Goal: Task Accomplishment & Management: Complete application form

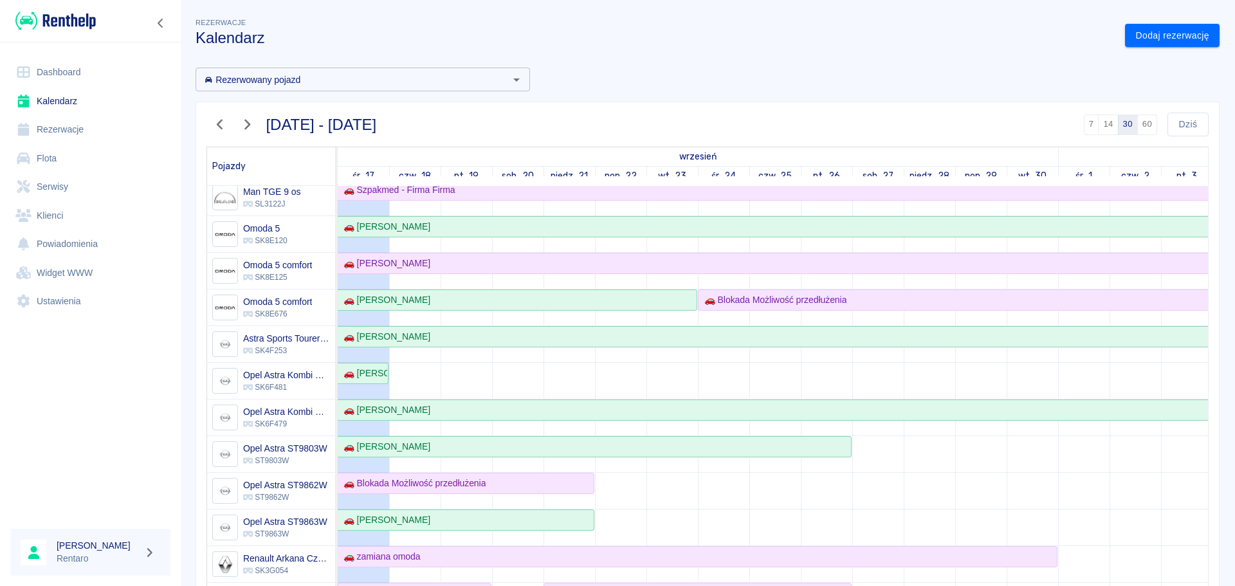
scroll to position [193, 0]
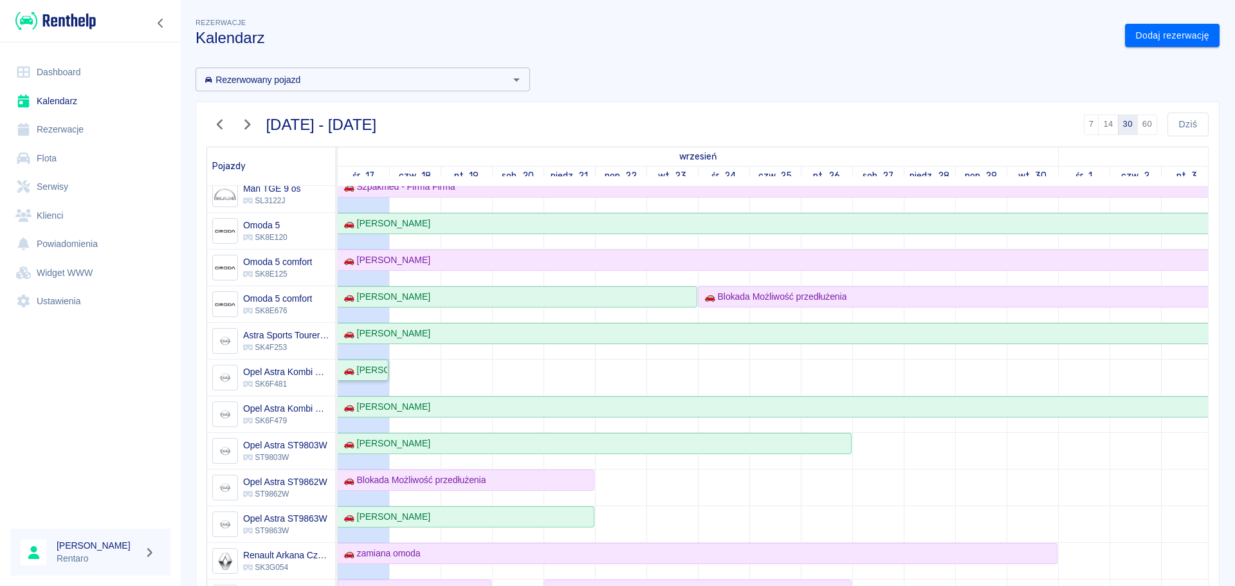
click at [383, 376] on div "🚗 [PERSON_NAME]" at bounding box center [362, 371] width 49 height 14
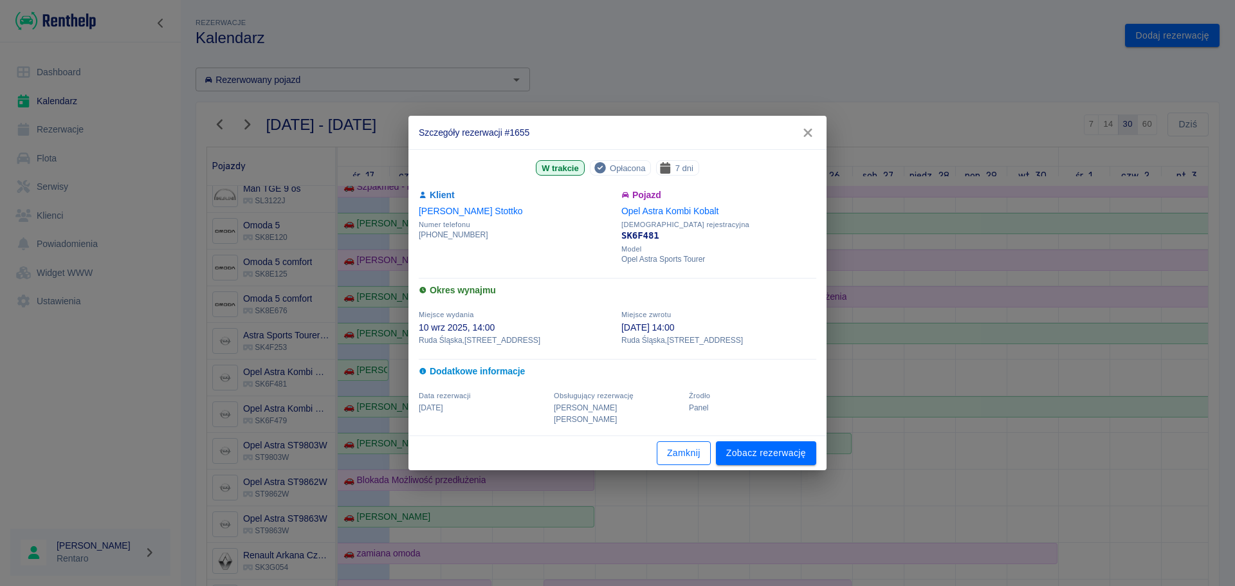
click at [682, 449] on button "Zamknij" at bounding box center [684, 453] width 54 height 24
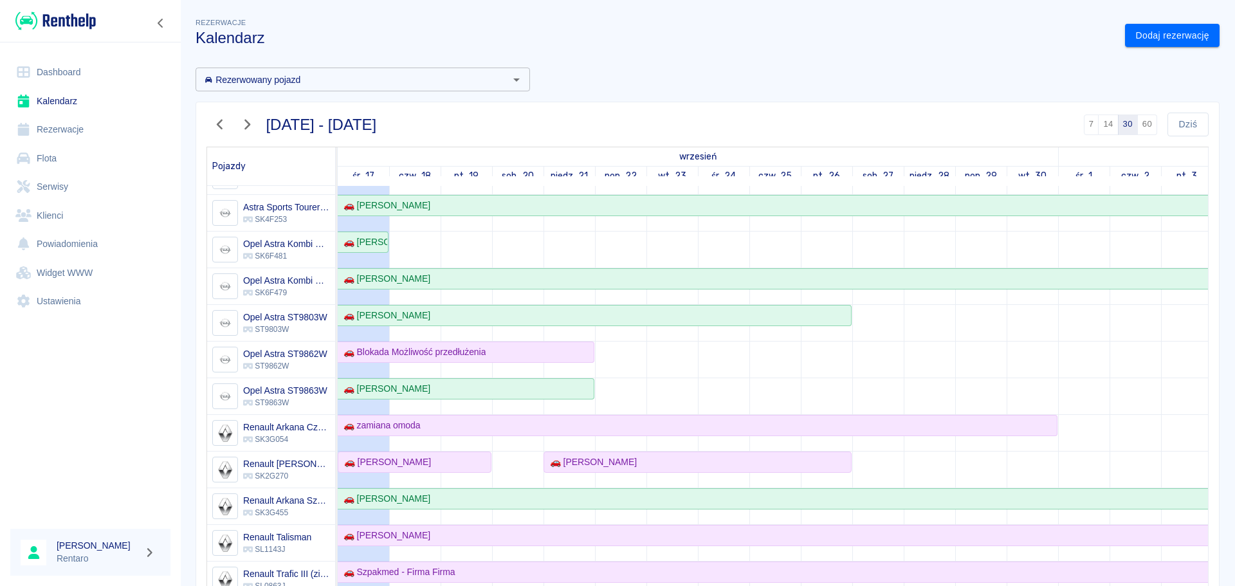
scroll to position [322, 0]
click at [1148, 39] on link "Dodaj rezerwację" at bounding box center [1172, 36] width 95 height 24
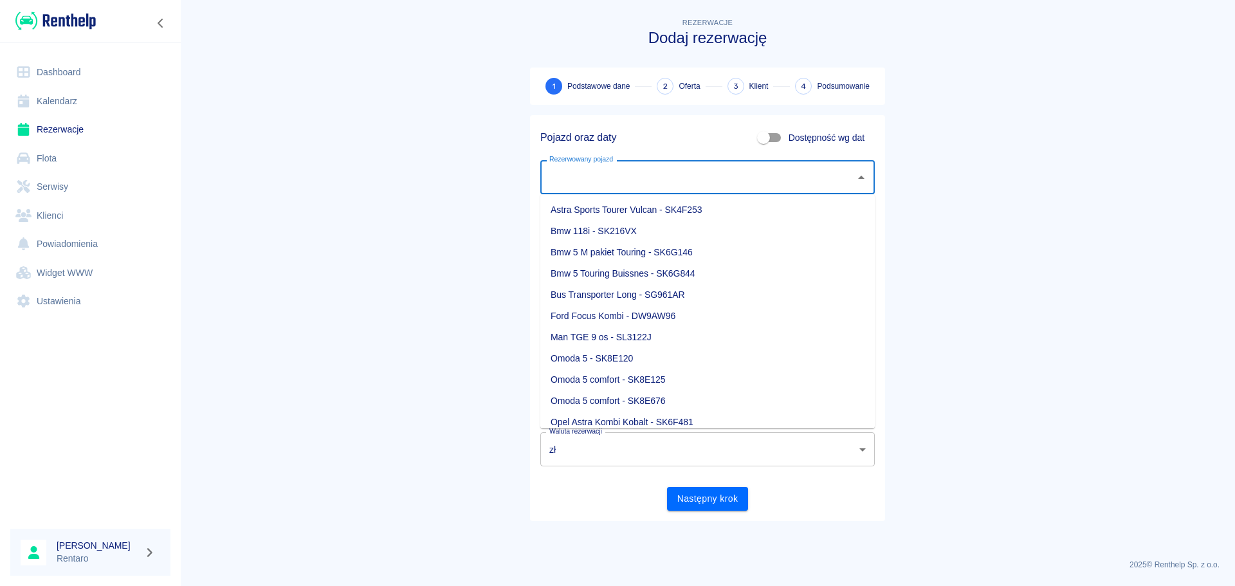
click at [768, 181] on input "Rezerwowany pojazd" at bounding box center [698, 177] width 304 height 23
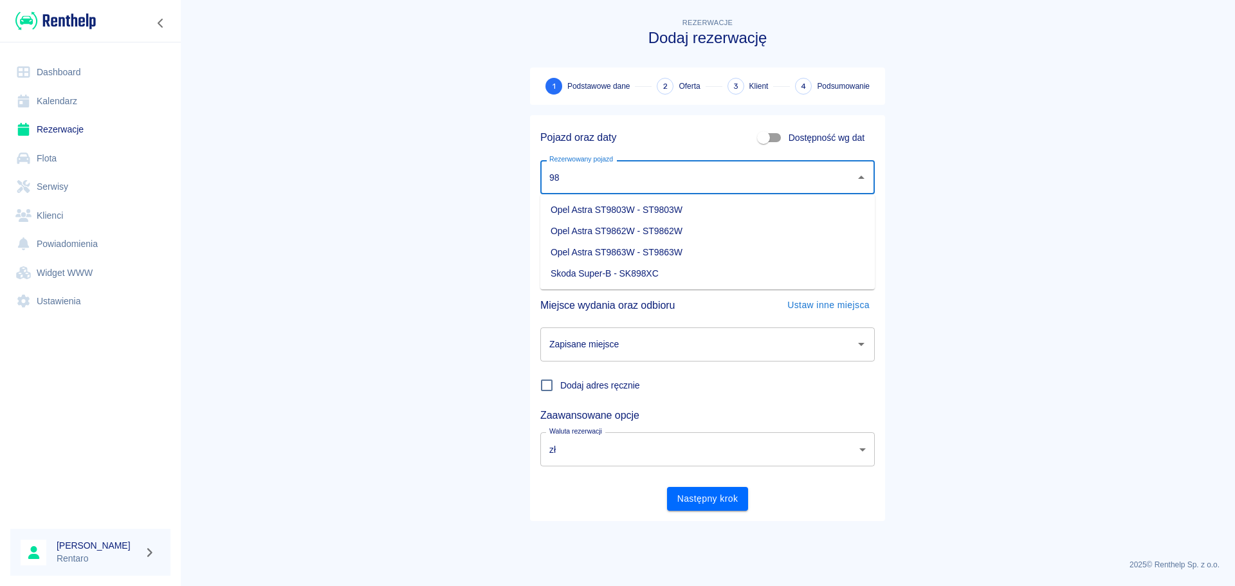
type input "98"
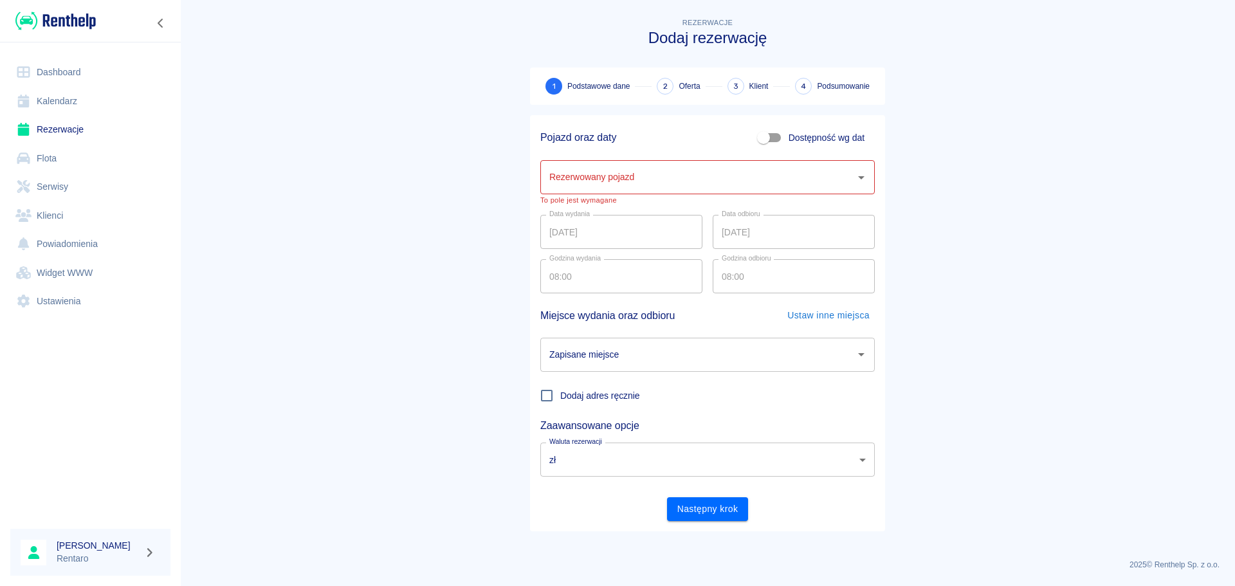
click at [863, 143] on span "Dostępność wg dat" at bounding box center [827, 138] width 76 height 14
click at [831, 138] on span "Dostępność wg dat" at bounding box center [827, 138] width 76 height 14
click at [800, 138] on input "Dostępność wg dat" at bounding box center [763, 137] width 73 height 24
checkbox input "true"
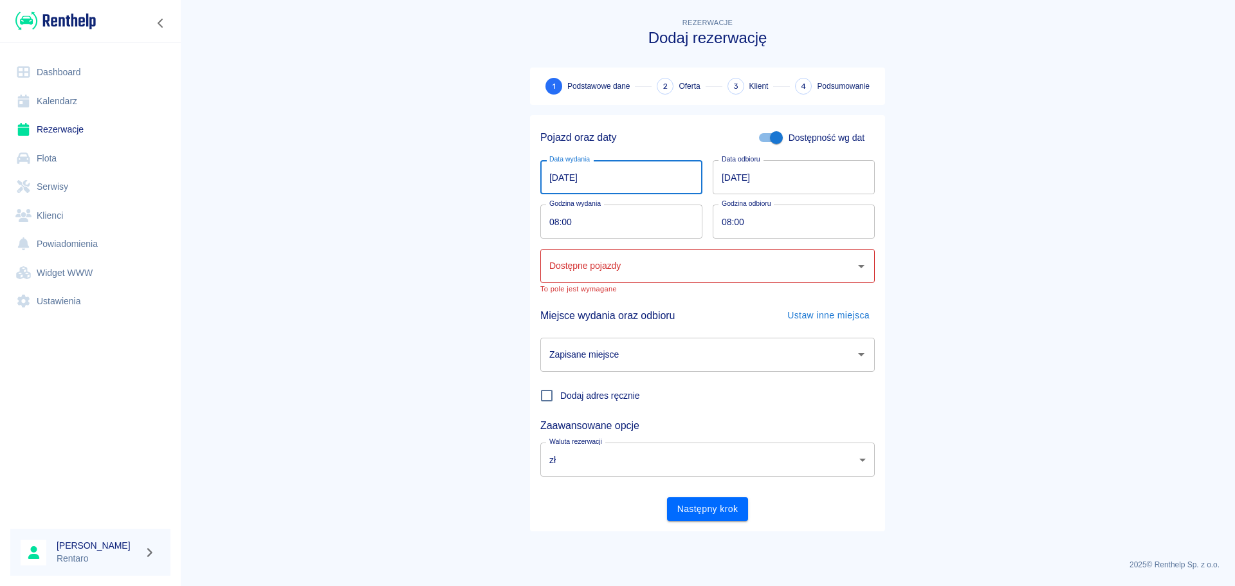
click at [637, 178] on input "[DATE]" at bounding box center [621, 177] width 162 height 34
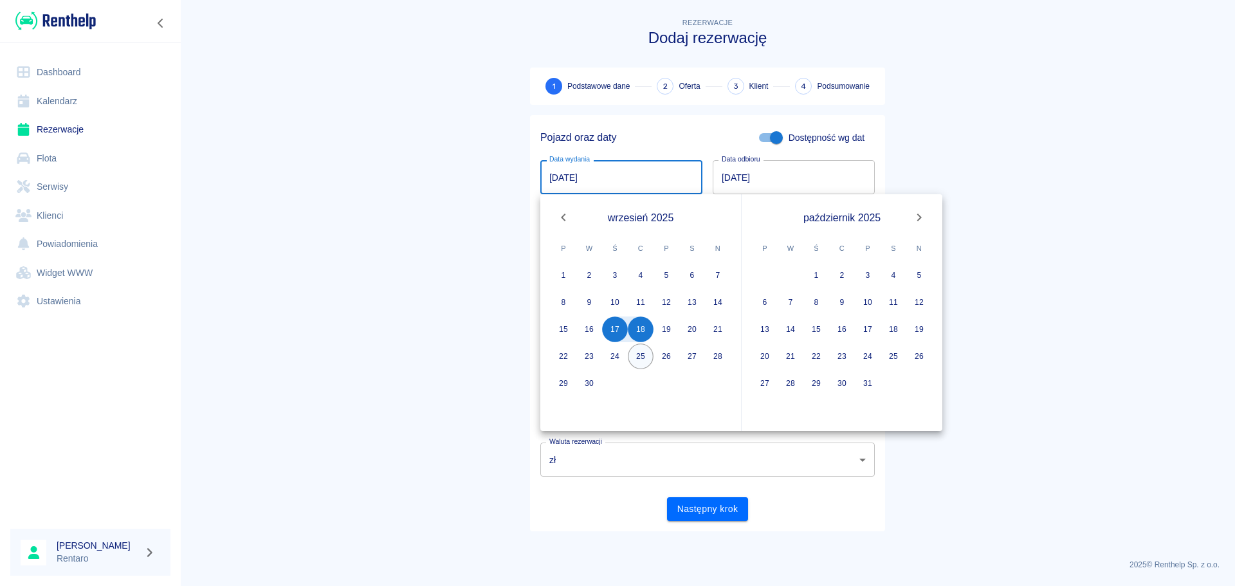
click at [639, 357] on button "25" at bounding box center [641, 357] width 26 height 26
type input "[DATE]"
type input "DD.MM.YYYY"
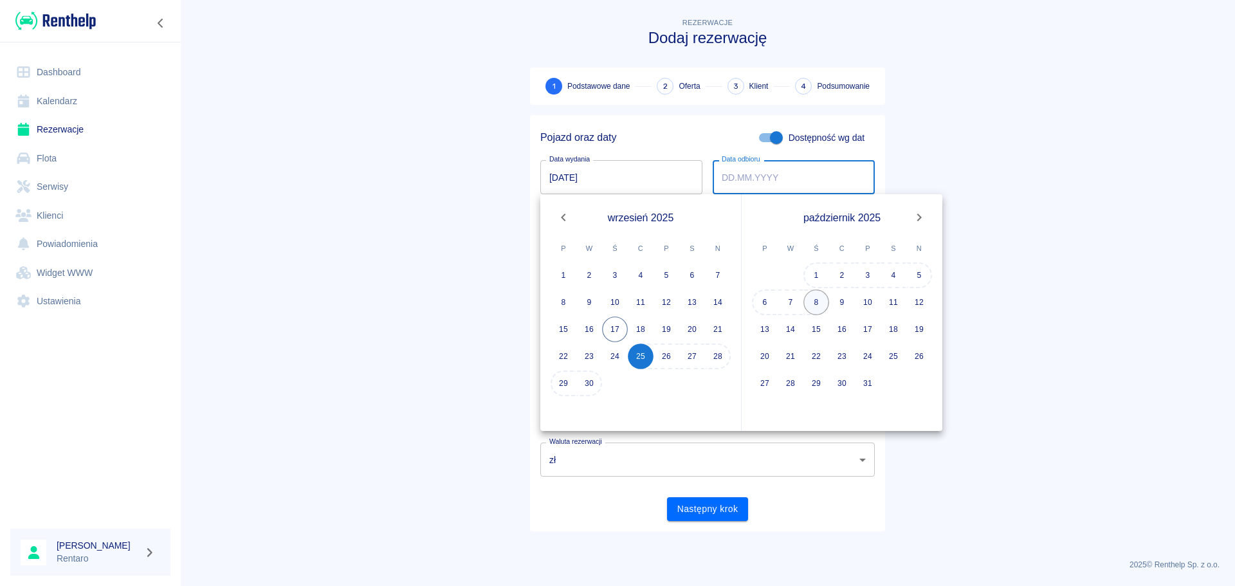
click at [818, 304] on button "8" at bounding box center [817, 303] width 26 height 26
type input "[DATE]"
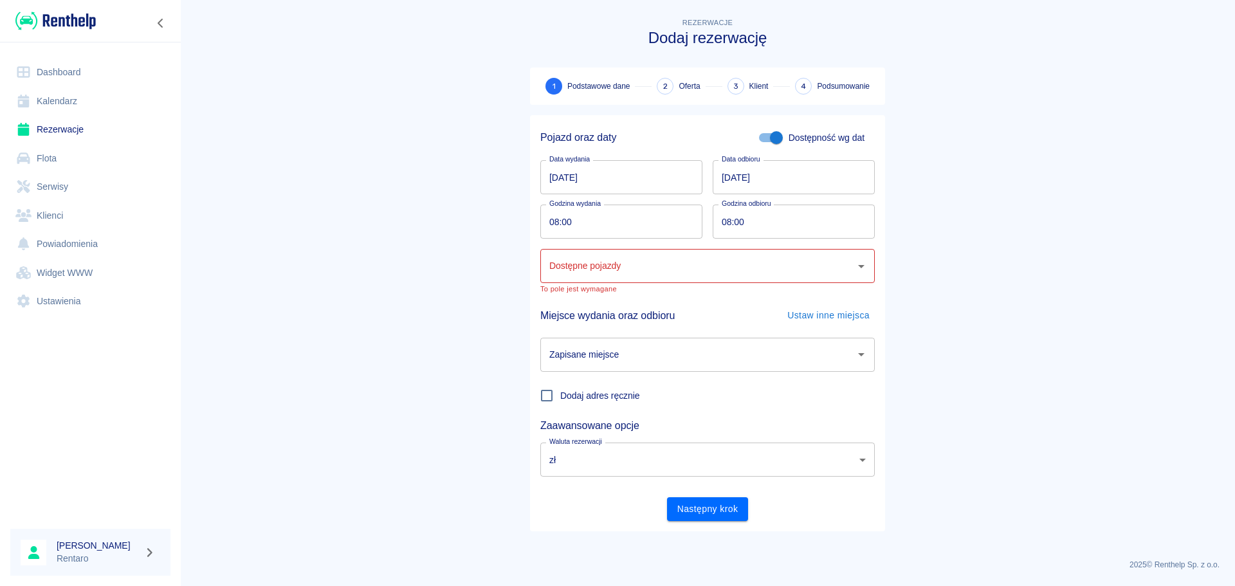
click at [696, 266] on input "Dostępne pojazdy" at bounding box center [698, 266] width 304 height 23
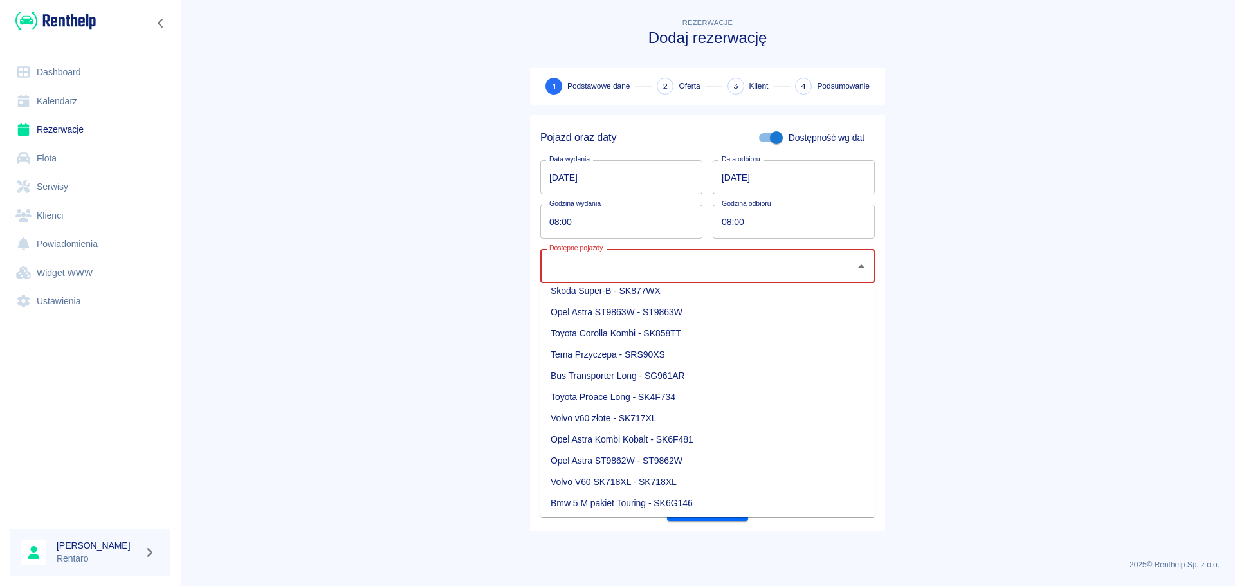
scroll to position [10, 0]
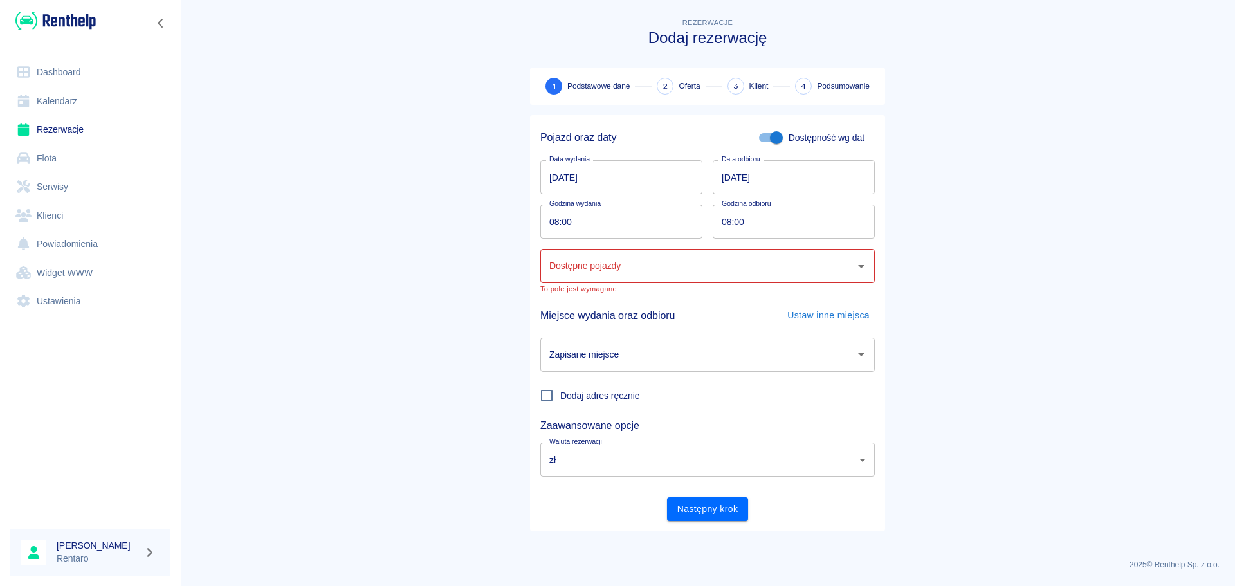
click at [482, 342] on main "Rezerwacje Dodaj rezerwację 1 Podstawowe dane 2 Oferta 3 Klient 4 Podsumowanie …" at bounding box center [707, 281] width 1055 height 533
click at [64, 100] on link "Kalendarz" at bounding box center [90, 101] width 160 height 29
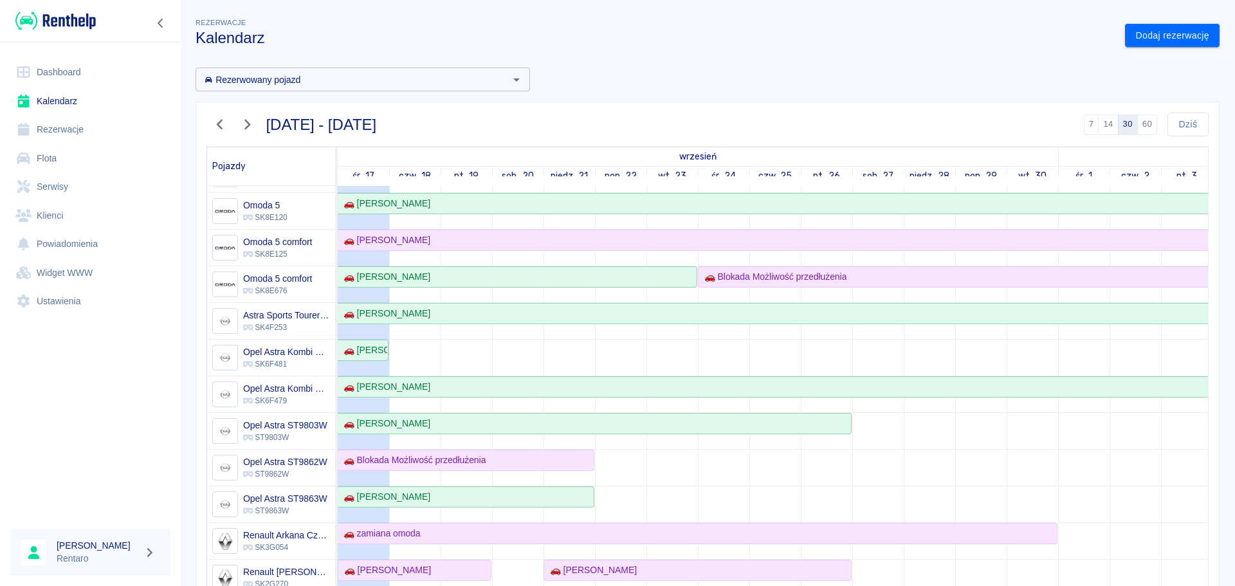
scroll to position [257, 0]
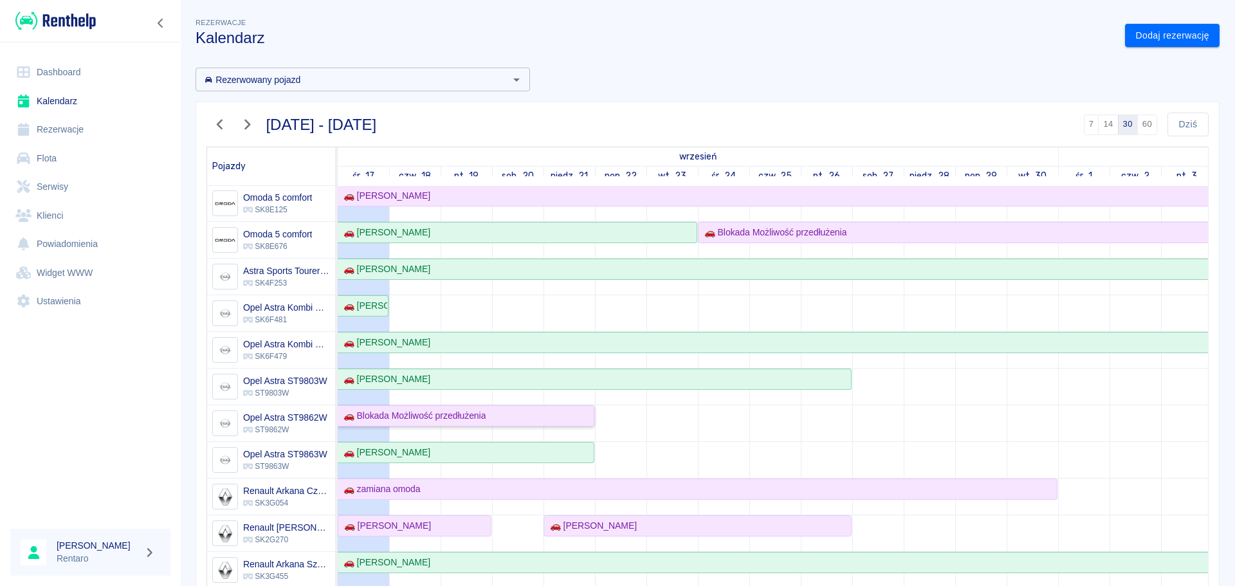
click at [414, 413] on div "🚗 Blokada Możliwość przedłużenia" at bounding box center [411, 416] width 147 height 14
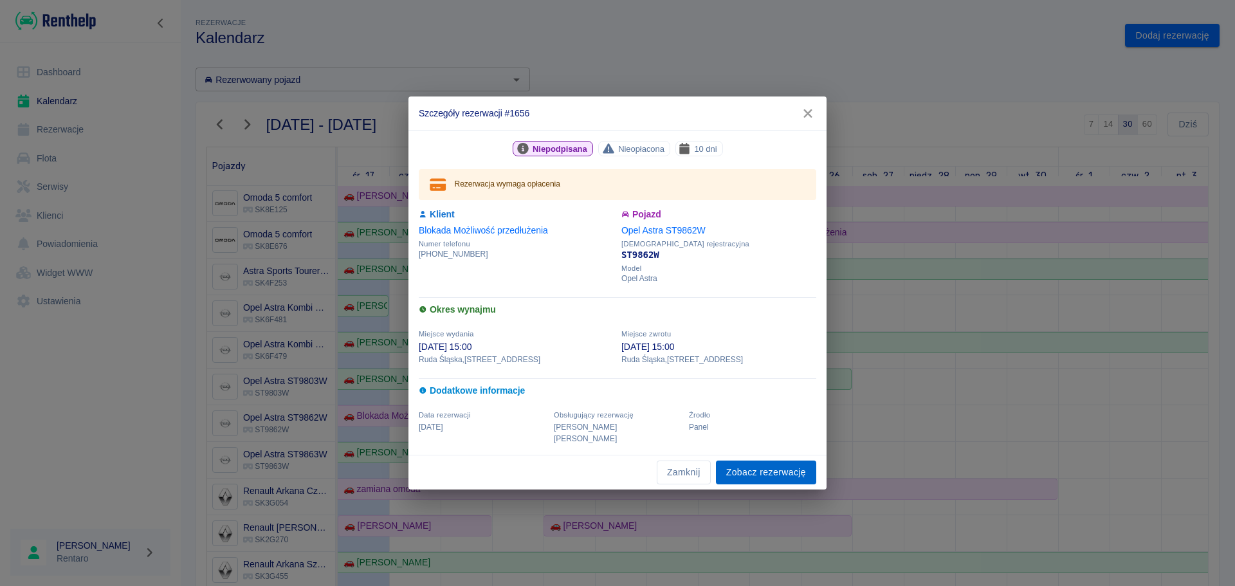
click at [753, 469] on link "Zobacz rezerwację" at bounding box center [766, 473] width 100 height 24
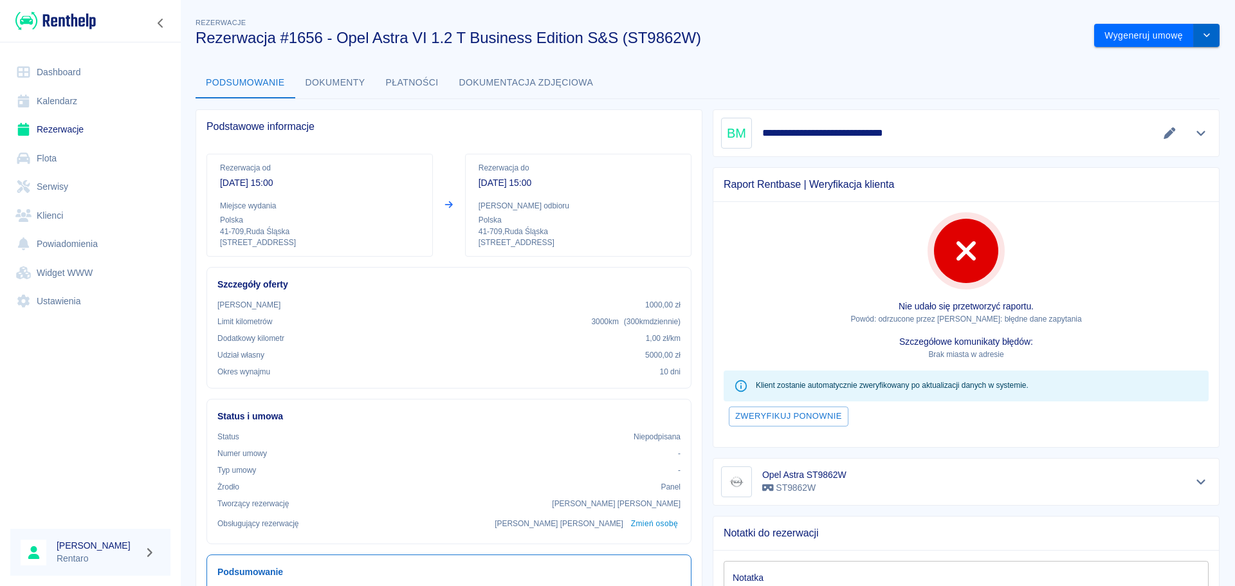
click at [1204, 26] on button "drop-down" at bounding box center [1207, 36] width 26 height 24
click at [1146, 107] on li "Anuluj rezerwację" at bounding box center [1148, 105] width 104 height 21
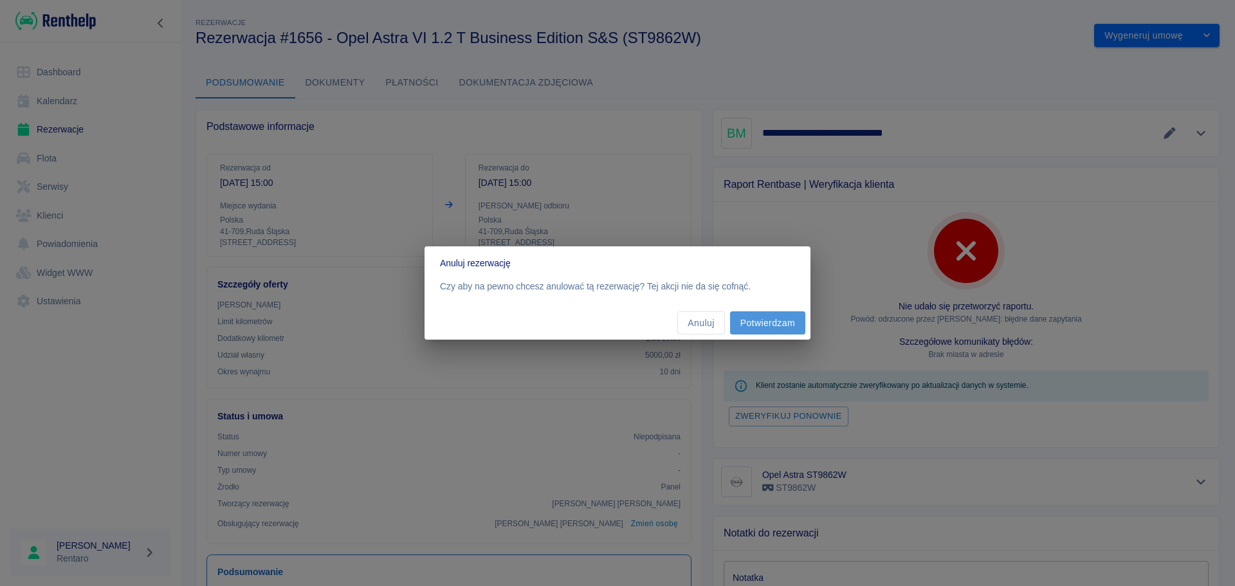
click at [761, 324] on button "Potwierdzam" at bounding box center [767, 323] width 75 height 24
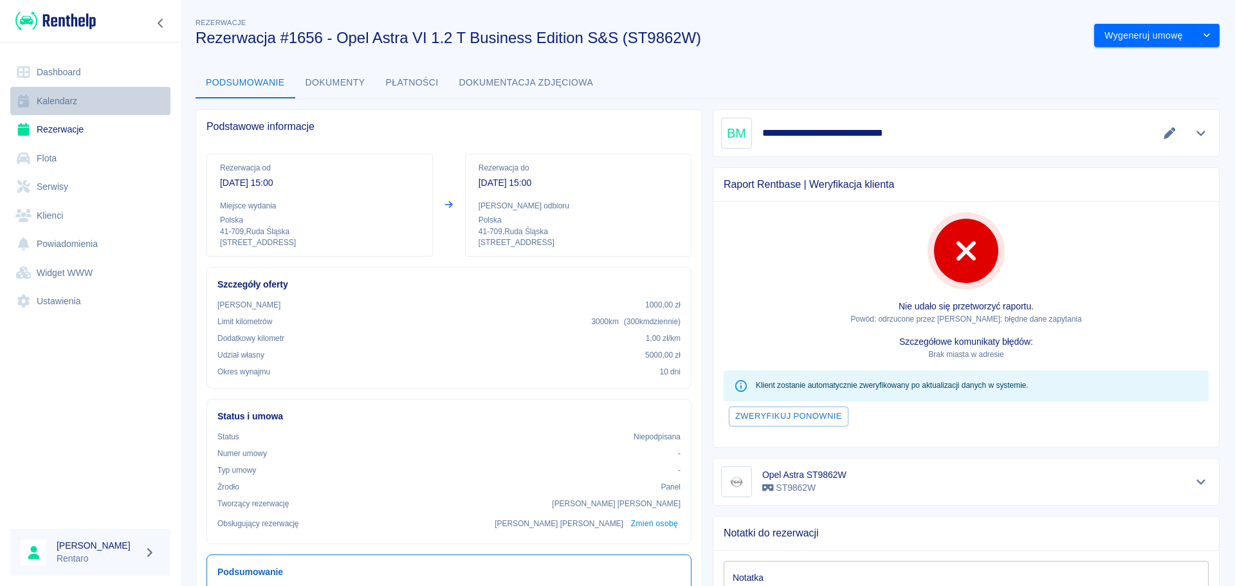
click at [60, 102] on link "Kalendarz" at bounding box center [90, 101] width 160 height 29
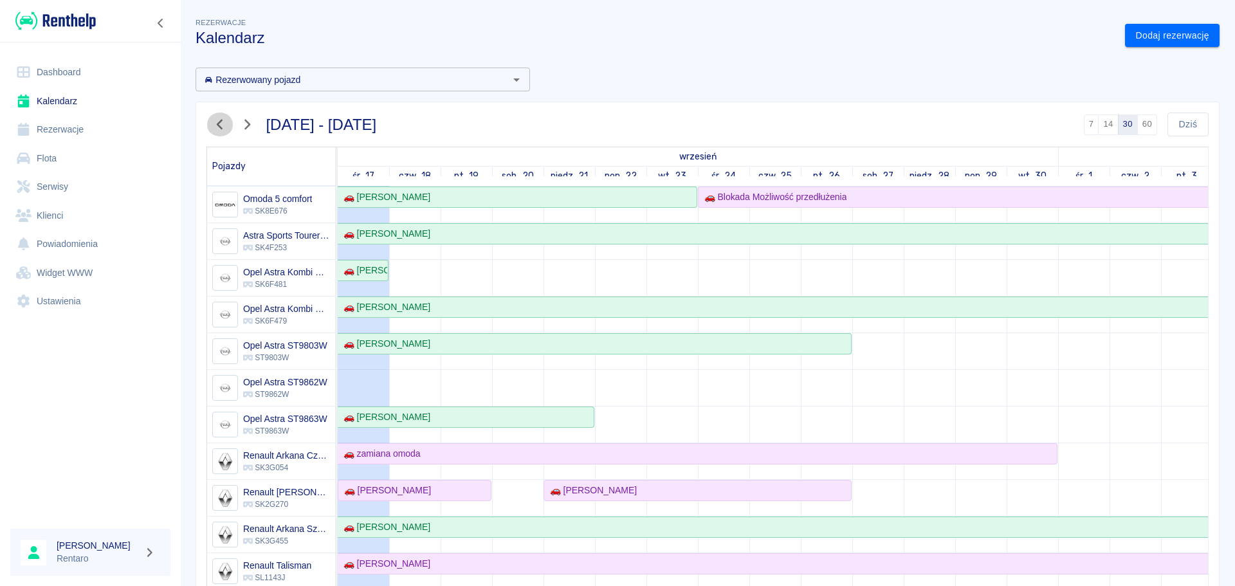
click at [217, 120] on icon "button" at bounding box center [220, 125] width 17 height 14
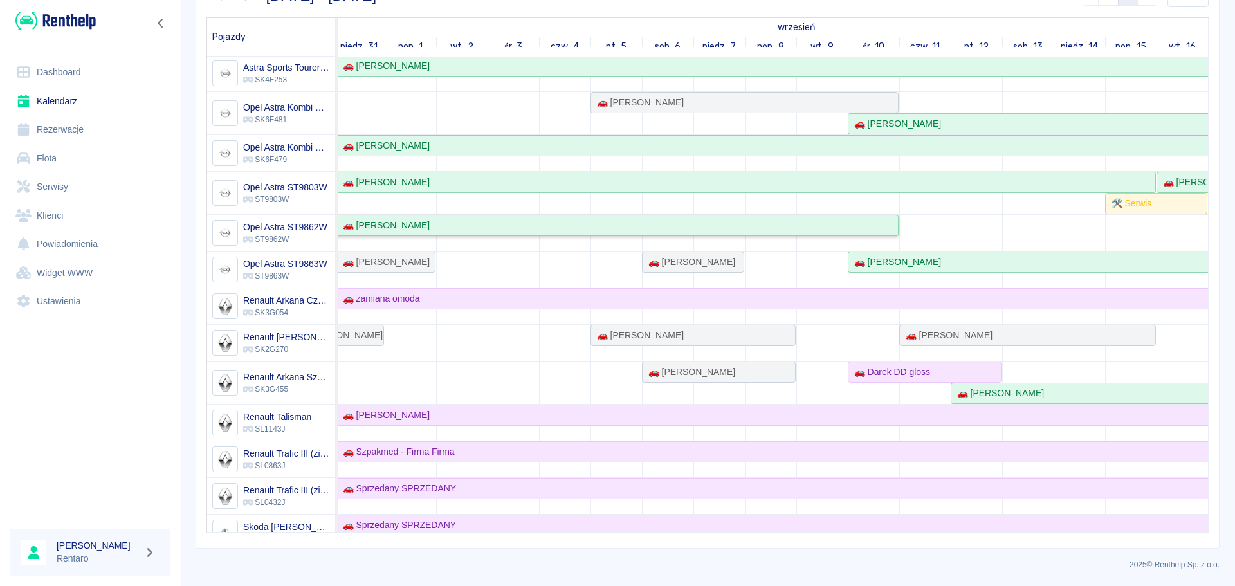
click at [715, 231] on div "🚗 [PERSON_NAME]" at bounding box center [281, 226] width 1233 height 14
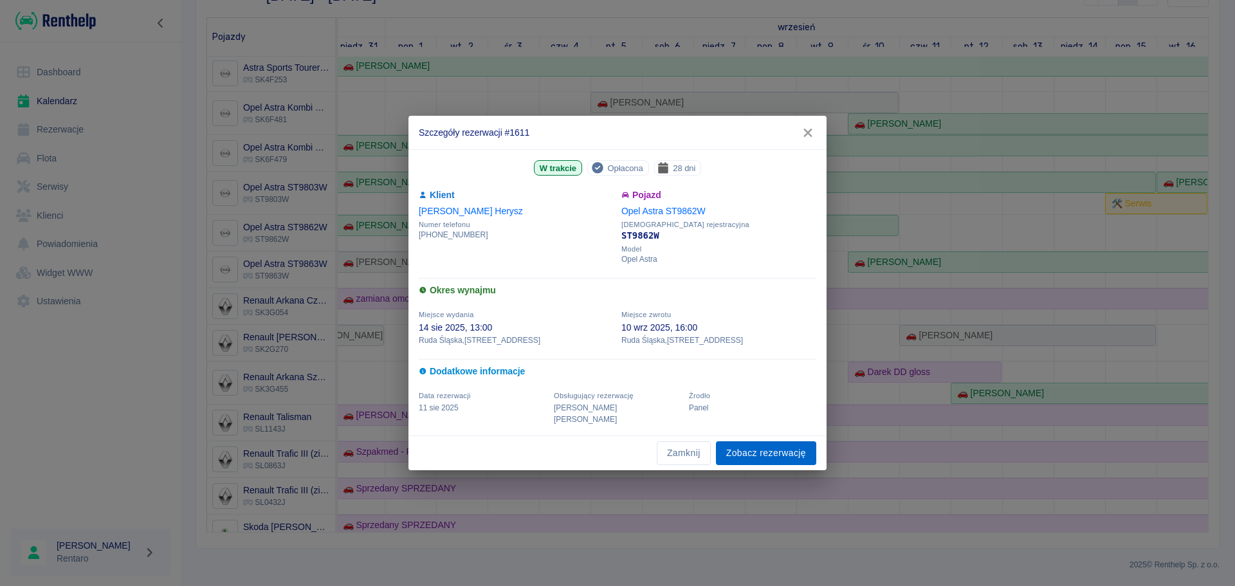
click at [784, 450] on link "Zobacz rezerwację" at bounding box center [766, 453] width 100 height 24
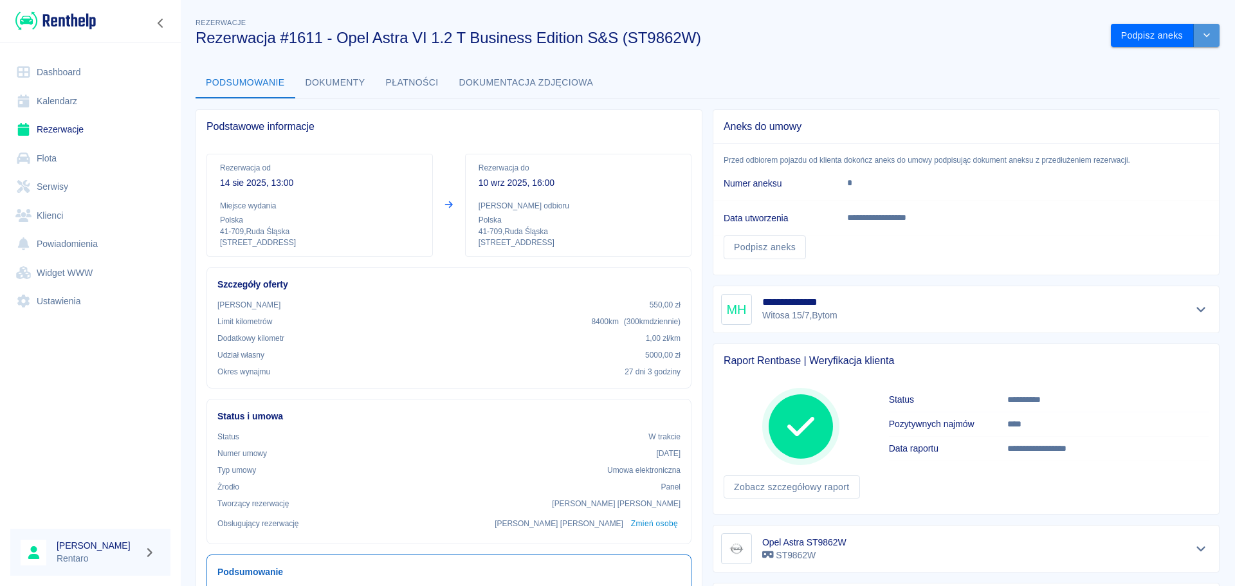
click at [1204, 39] on button "drop-down" at bounding box center [1207, 36] width 26 height 24
click at [1167, 60] on li "Przedłuż rezerwację" at bounding box center [1155, 62] width 101 height 21
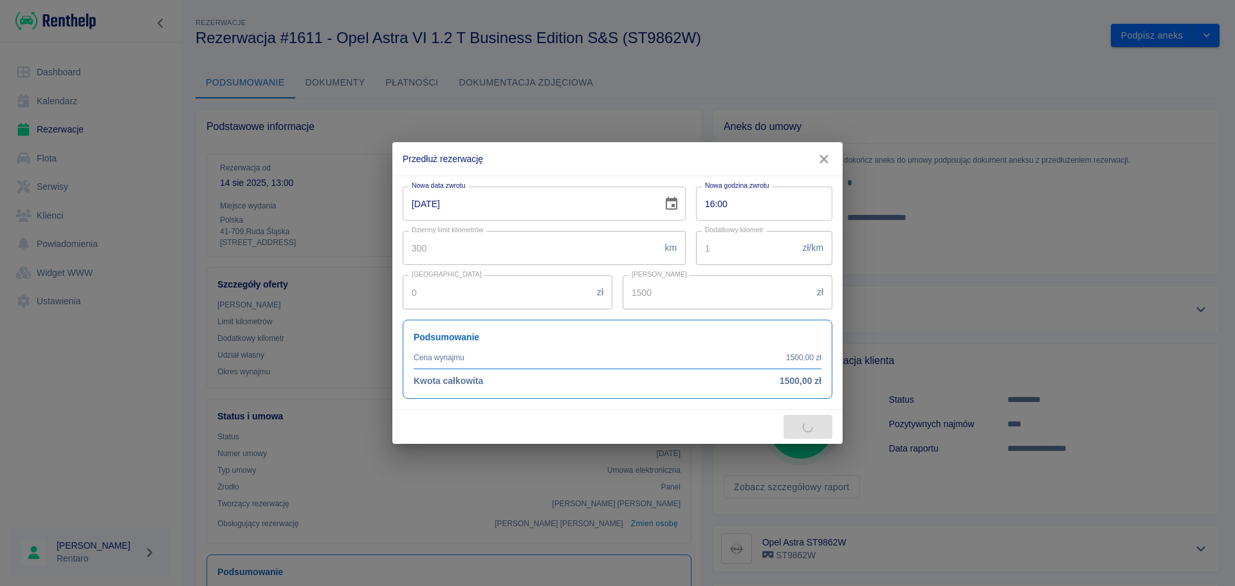
type input "3780"
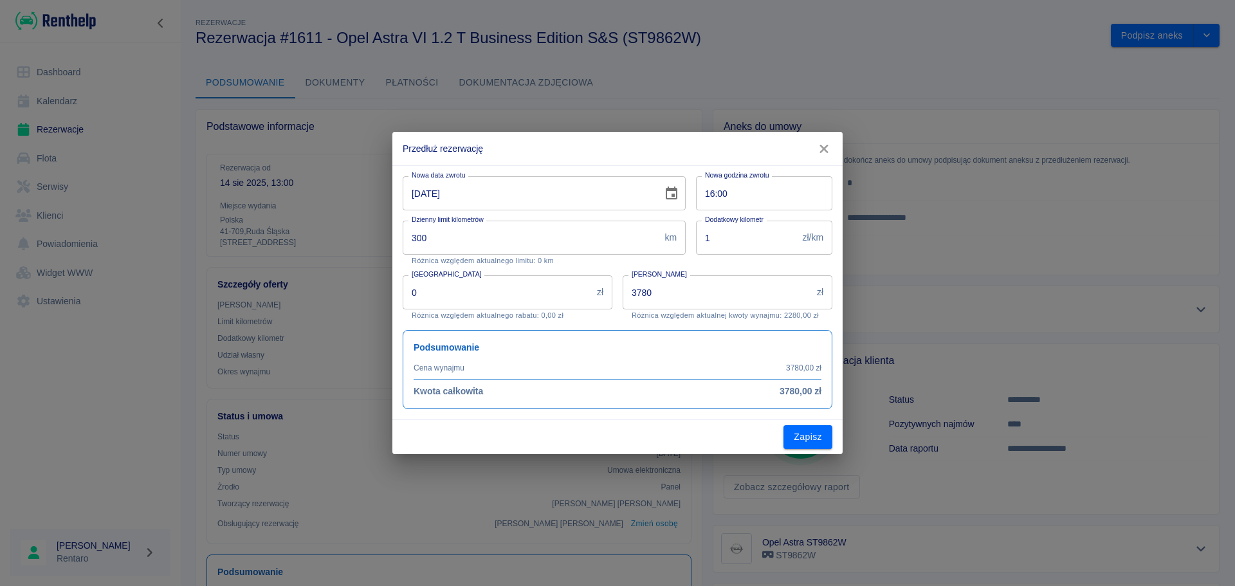
click at [429, 199] on input "[DATE]" at bounding box center [528, 193] width 251 height 34
type input "[DATE]"
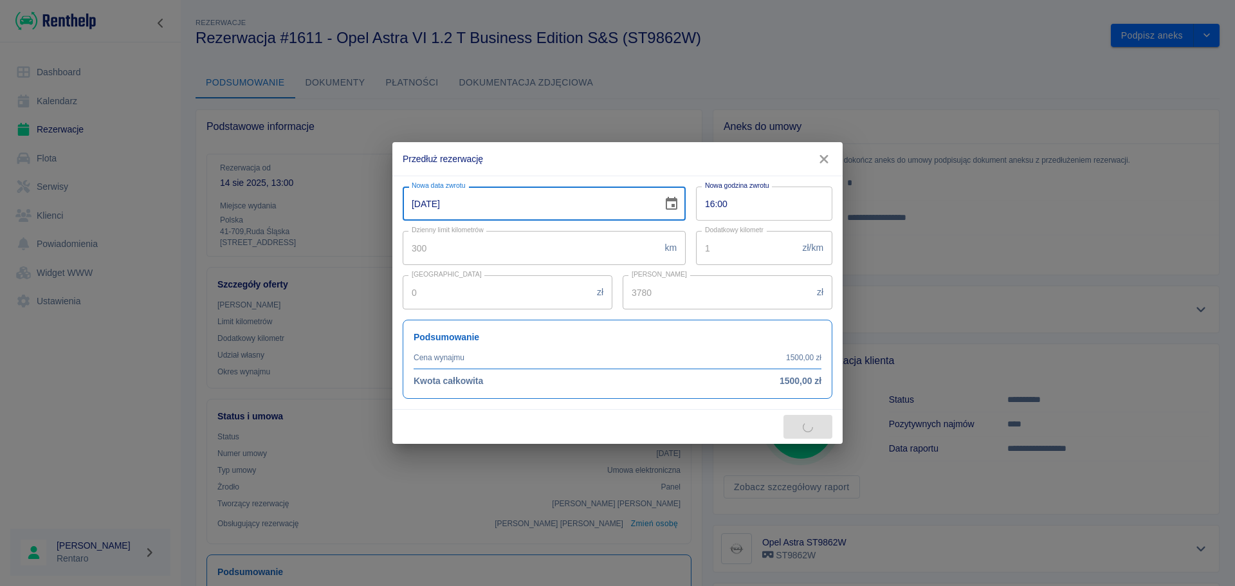
type input "7830"
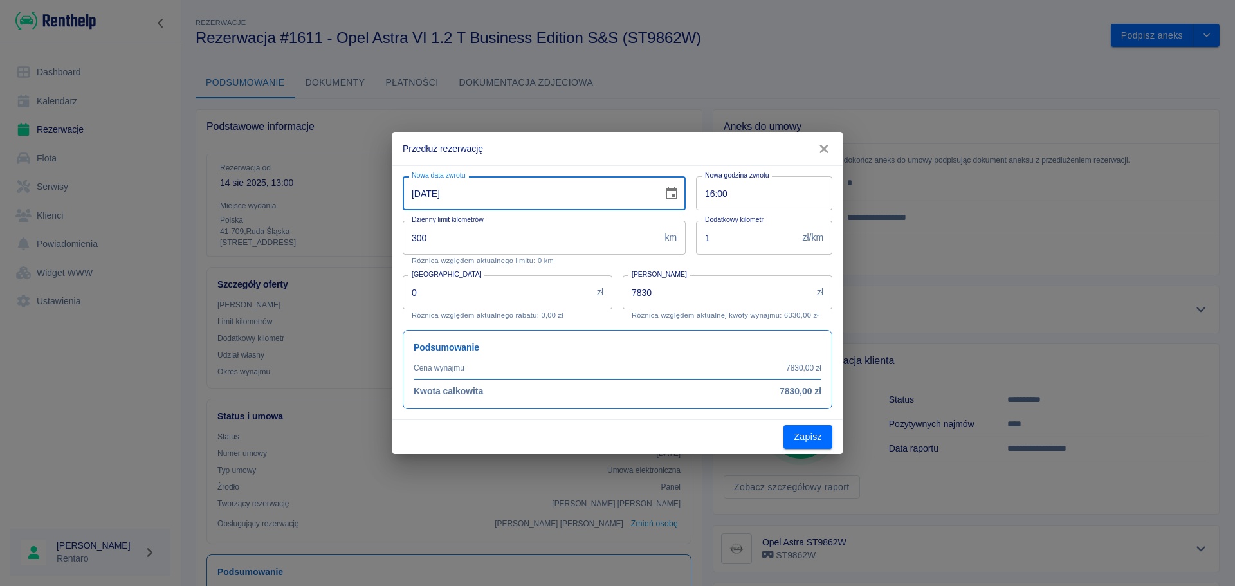
type input "[DATE]"
click at [685, 293] on input "7830" at bounding box center [717, 292] width 189 height 34
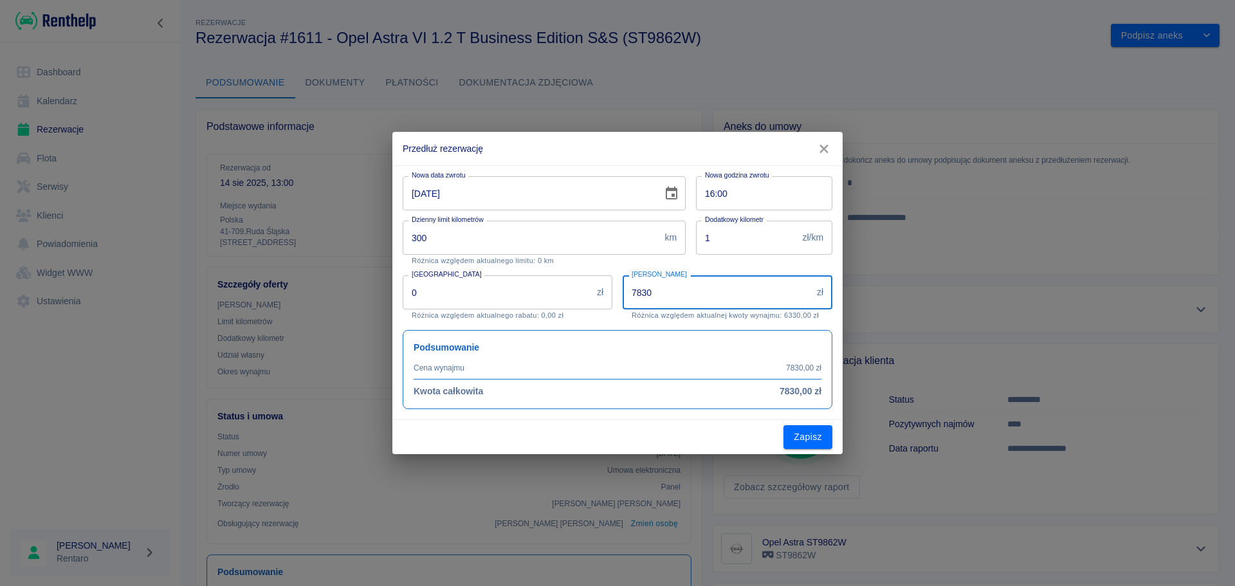
click at [685, 292] on input "7830" at bounding box center [717, 292] width 189 height 34
type input "2700"
click at [797, 434] on button "Zapisz" at bounding box center [808, 437] width 49 height 24
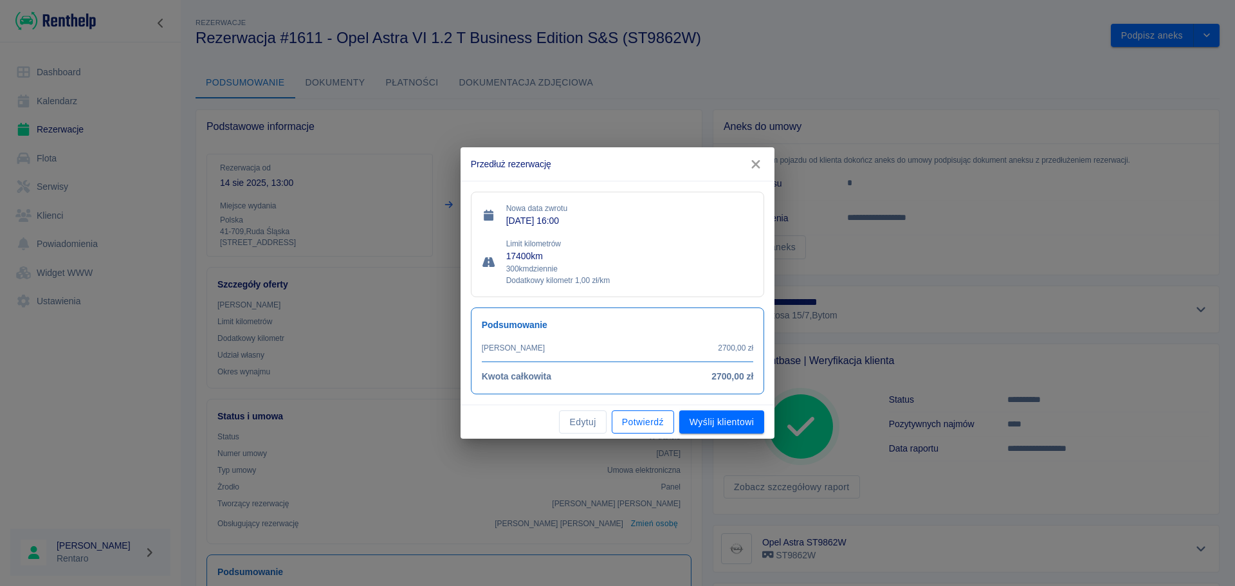
click at [636, 424] on button "Potwierdź" at bounding box center [643, 423] width 62 height 24
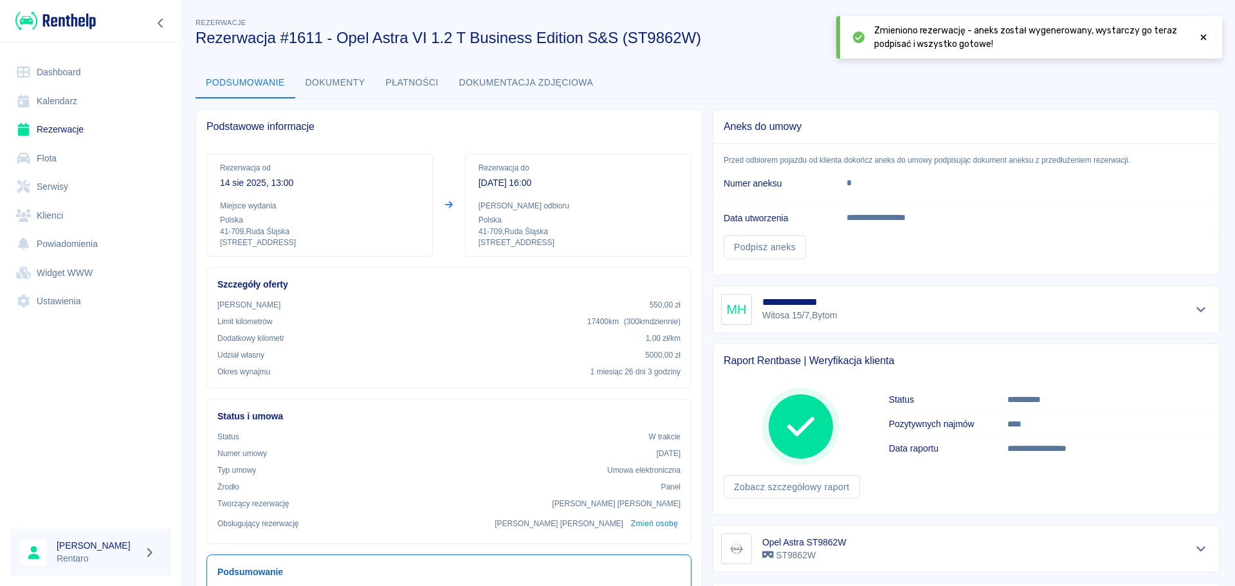
click at [47, 100] on link "Kalendarz" at bounding box center [90, 101] width 160 height 29
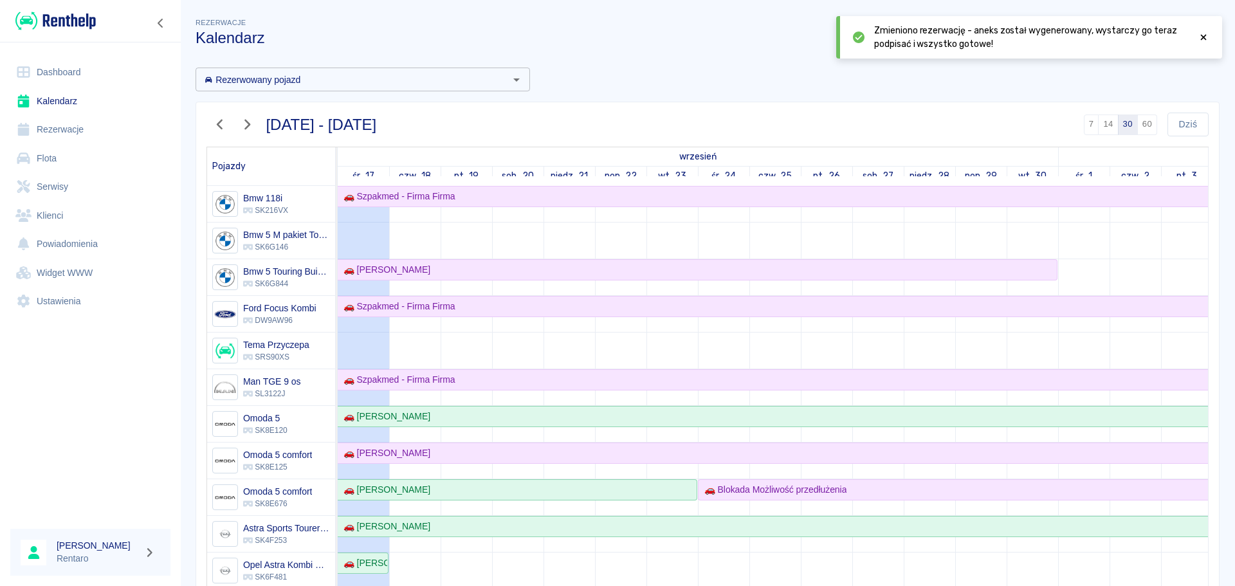
click at [1204, 40] on icon at bounding box center [1204, 37] width 12 height 9
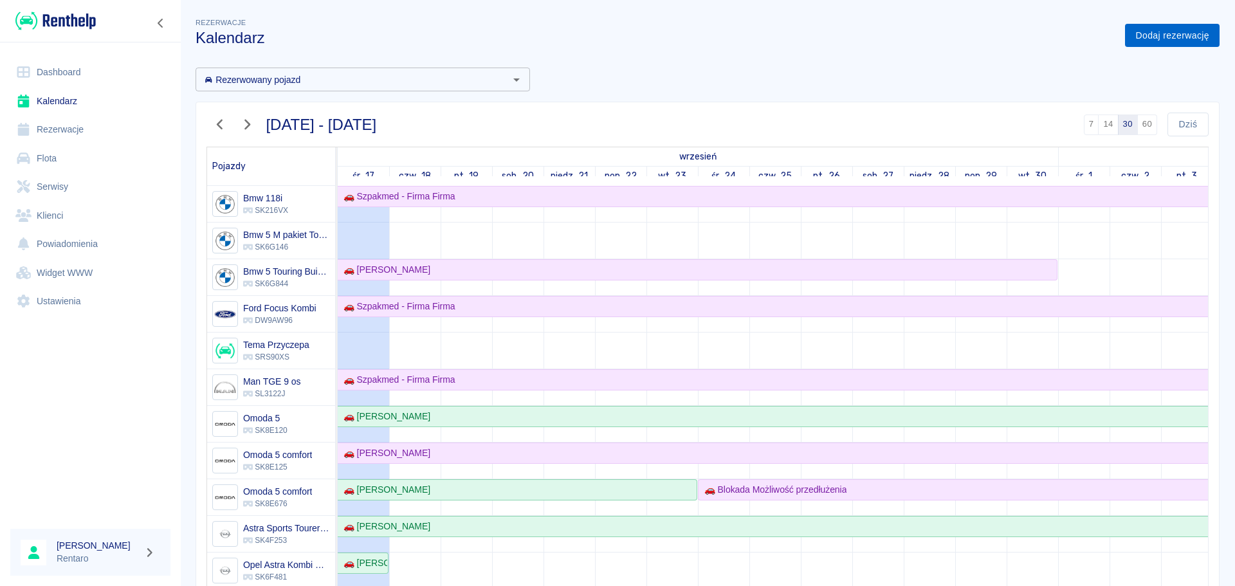
click at [1166, 39] on link "Dodaj rezerwację" at bounding box center [1172, 36] width 95 height 24
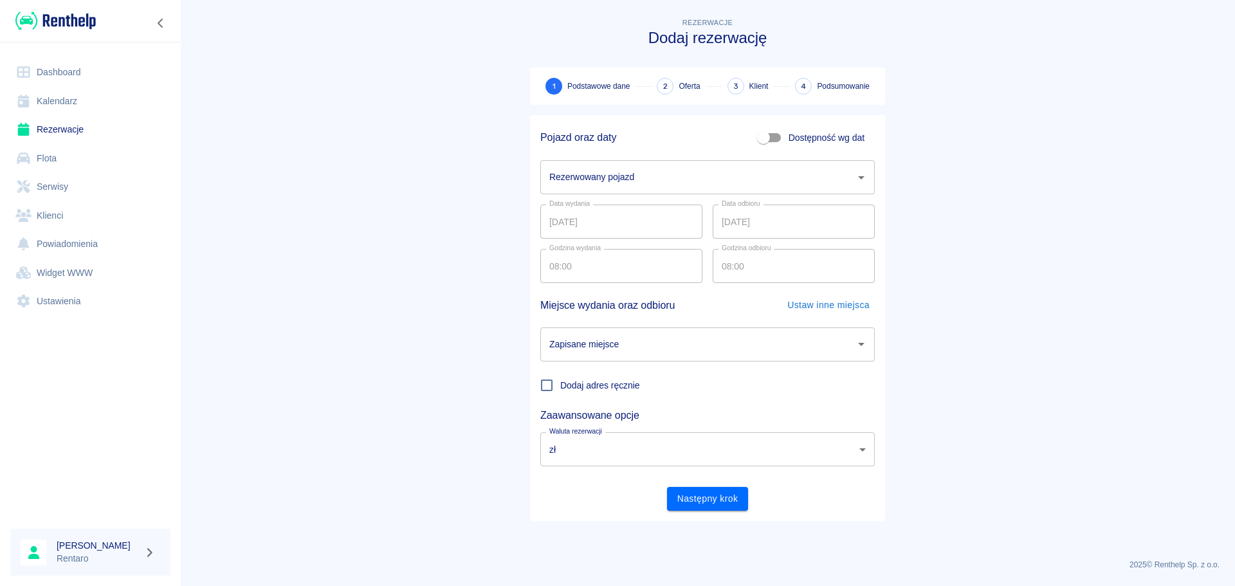
click at [619, 178] on input "Rezerwowany pojazd" at bounding box center [698, 177] width 304 height 23
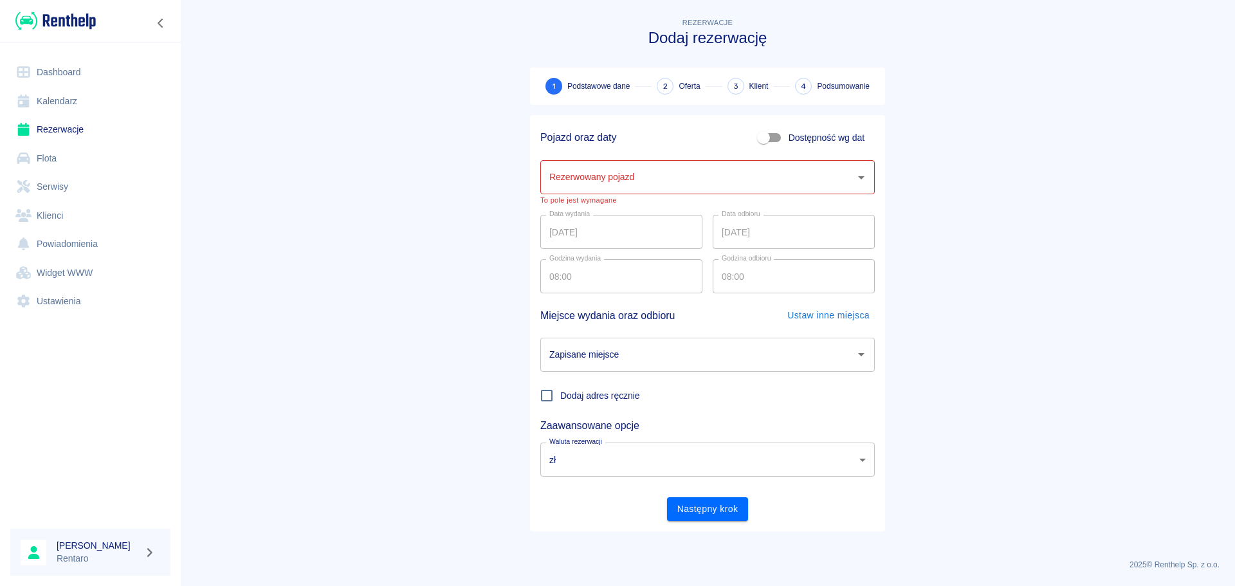
click at [790, 132] on span "Dostępność wg dat" at bounding box center [827, 138] width 76 height 14
click at [790, 132] on input "Dostępność wg dat" at bounding box center [763, 137] width 73 height 24
checkbox input "true"
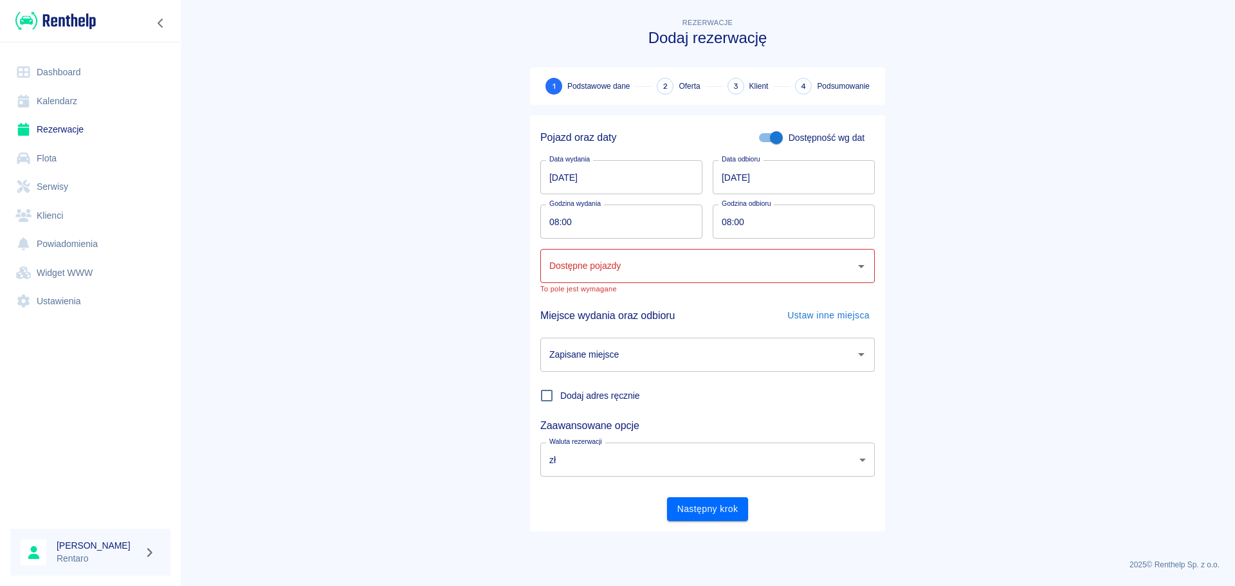
click at [568, 183] on input "[DATE]" at bounding box center [621, 177] width 162 height 34
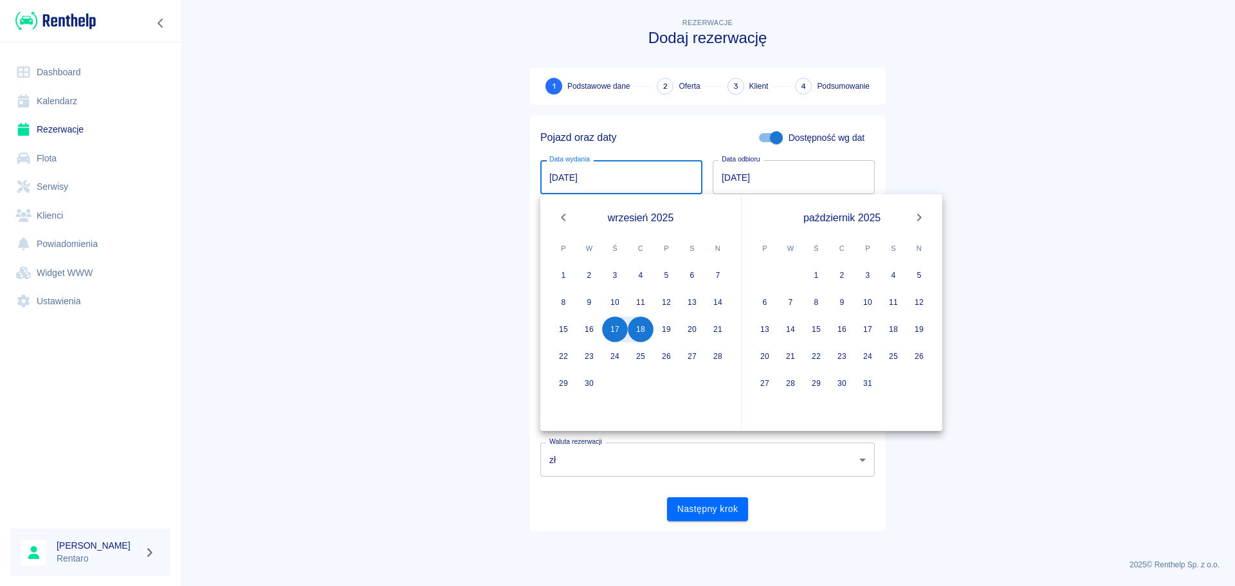
click at [556, 181] on input "[DATE]" at bounding box center [621, 177] width 162 height 34
click at [570, 180] on input "[DATE]" at bounding box center [621, 177] width 162 height 34
type input "[DATE]"
click at [637, 356] on button "25" at bounding box center [641, 357] width 26 height 26
type input "DD.MM.YYYY"
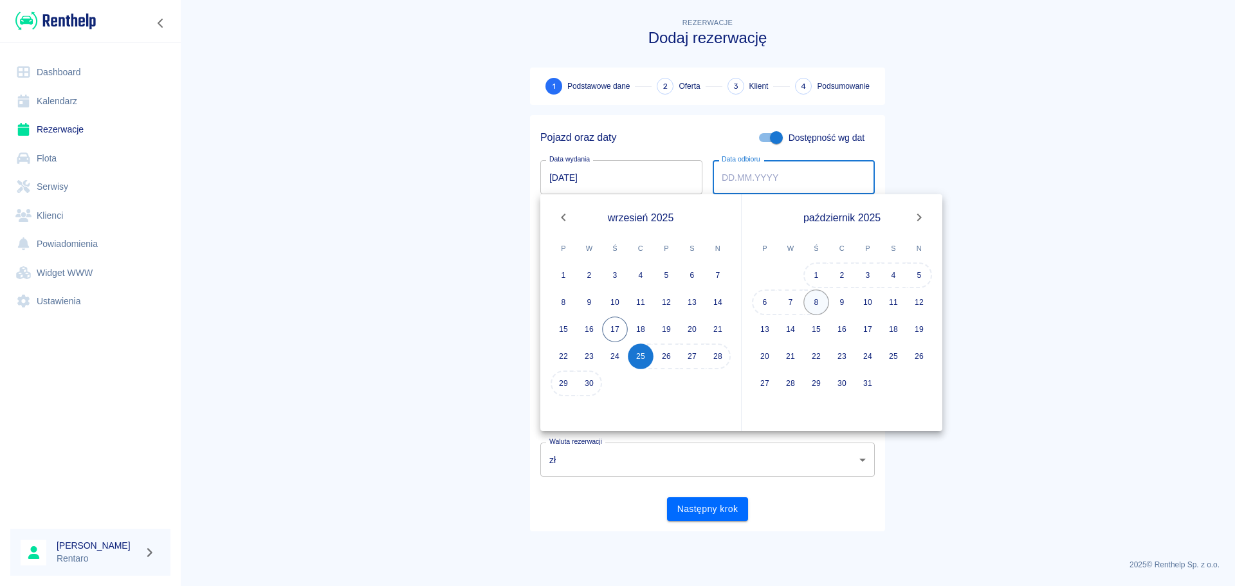
click at [822, 303] on button "8" at bounding box center [817, 303] width 26 height 26
type input "[DATE]"
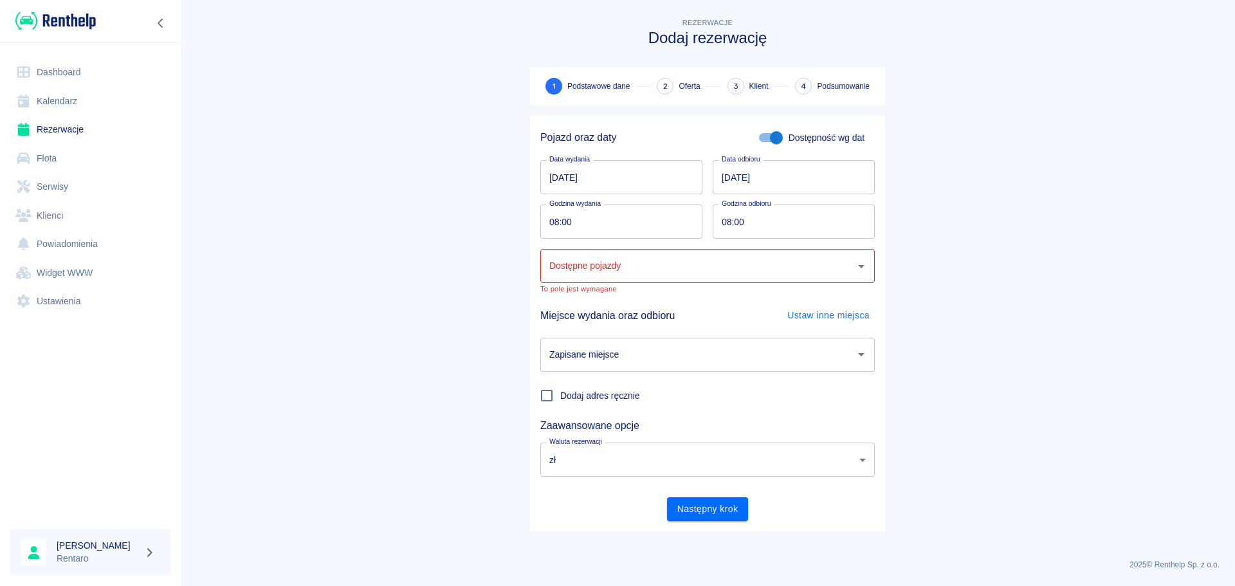
click at [706, 272] on input "Dostępne pojazdy" at bounding box center [698, 266] width 304 height 23
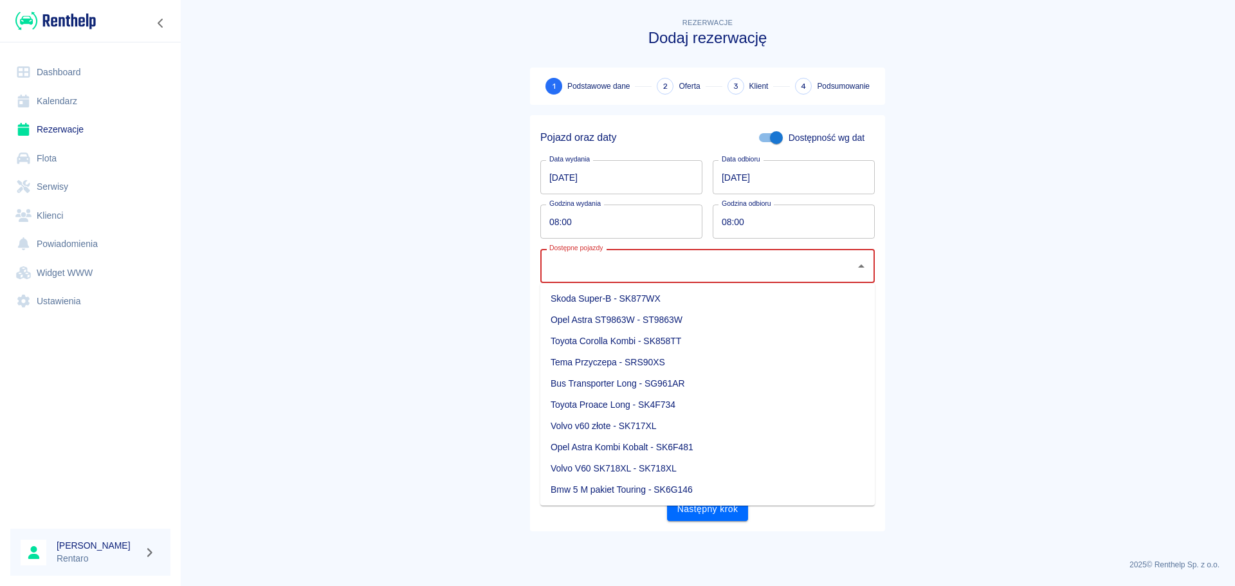
click at [688, 320] on li "Opel Astra ST9863W - ST9863W" at bounding box center [707, 319] width 335 height 21
type input "Opel Astra ST9863W - ST9863W"
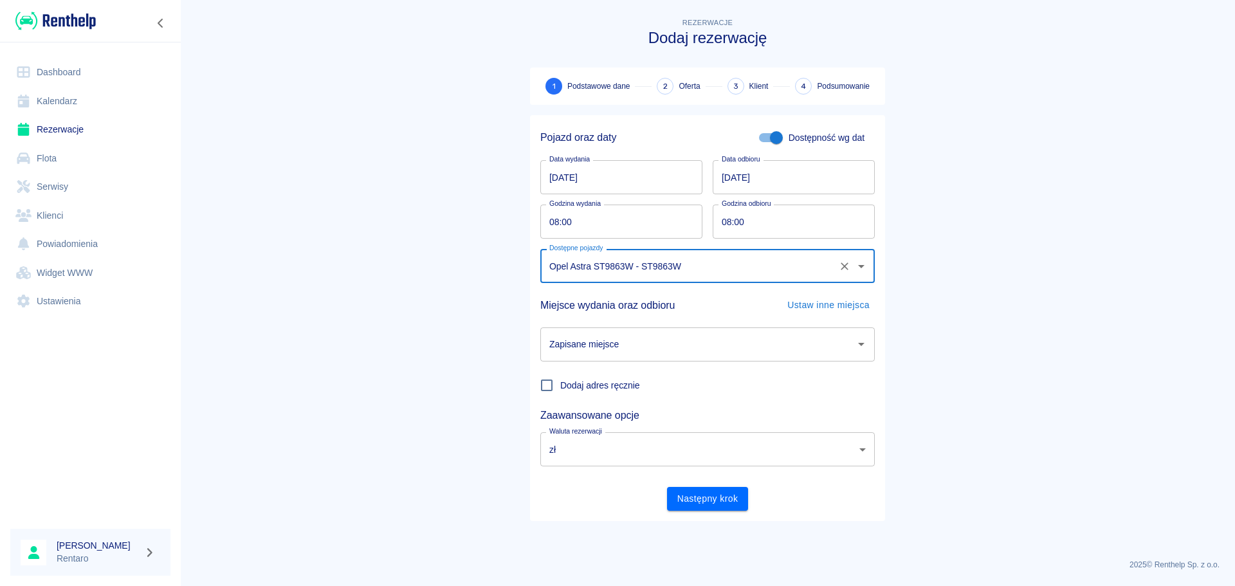
click at [688, 339] on input "Zapisane miejsce" at bounding box center [698, 344] width 304 height 23
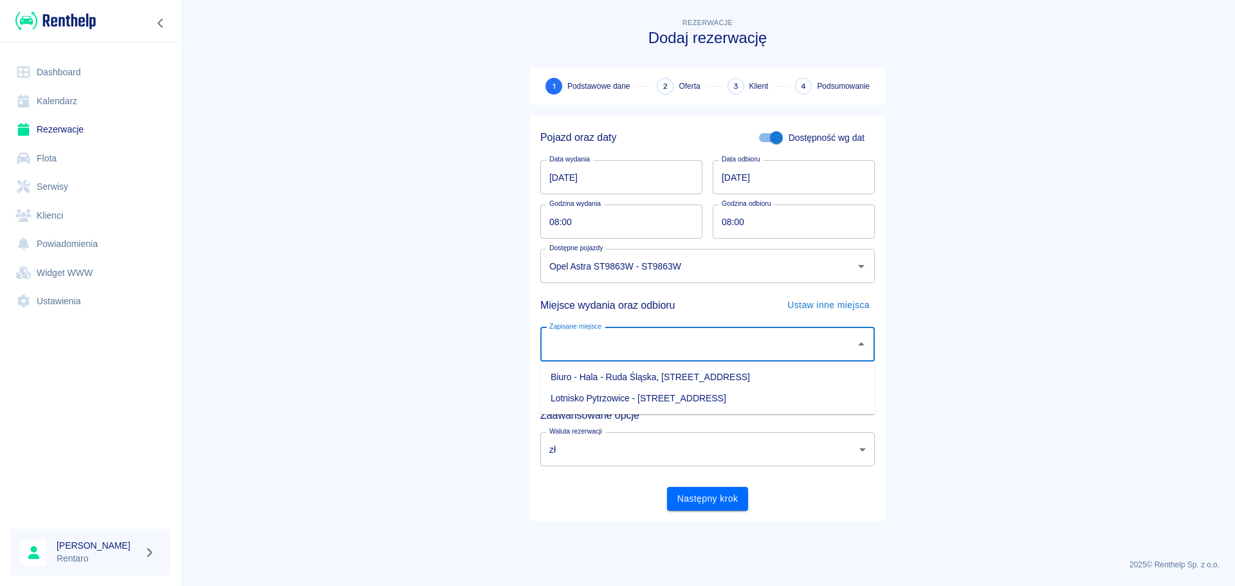
click at [670, 383] on li "Biuro - Hala - Ruda Śląska, [STREET_ADDRESS]" at bounding box center [707, 377] width 335 height 21
type input "Biuro - Hala - Ruda Śląska, [STREET_ADDRESS]"
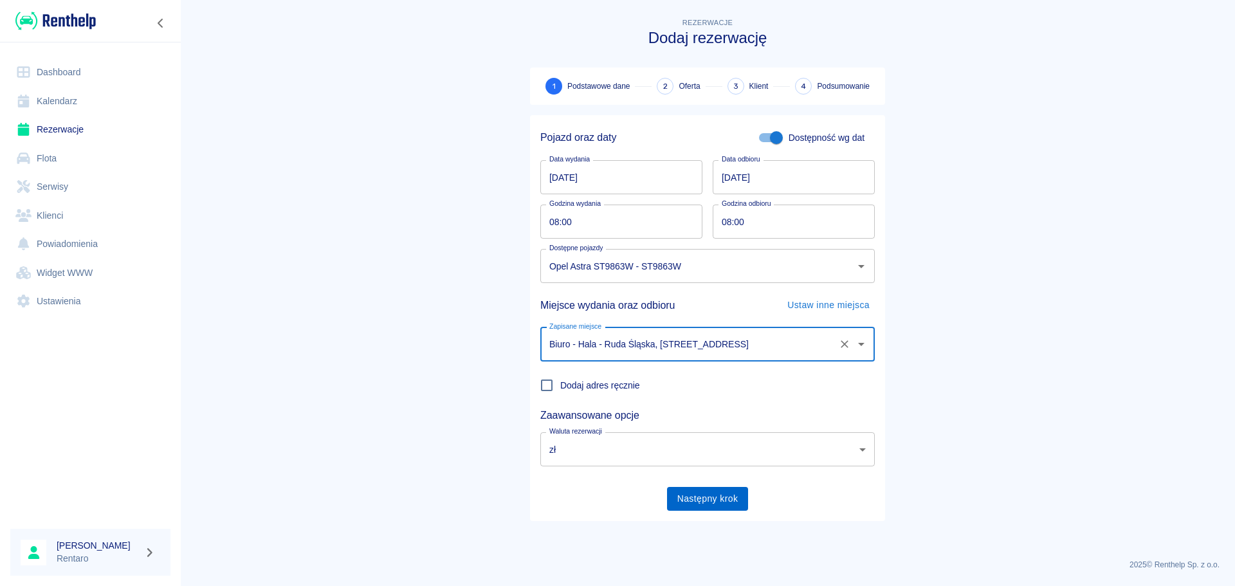
click at [707, 504] on button "Następny krok" at bounding box center [708, 499] width 82 height 24
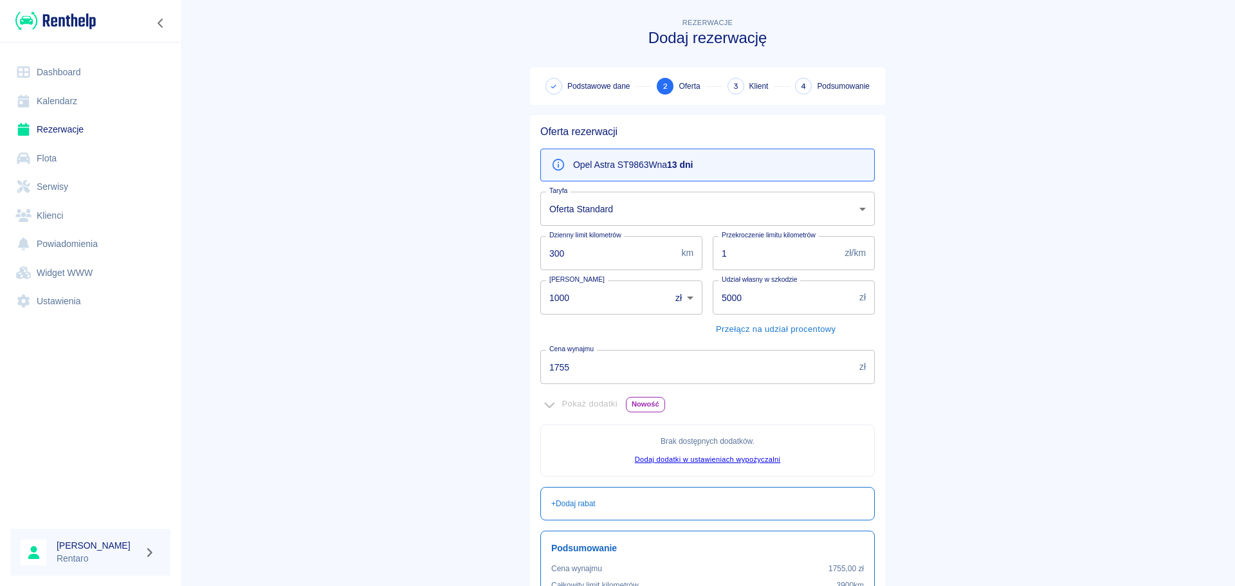
click at [615, 304] on input "1000" at bounding box center [600, 298] width 121 height 34
click at [614, 304] on input "1000" at bounding box center [600, 298] width 121 height 34
type input "0"
click at [736, 300] on input "5000" at bounding box center [784, 298] width 142 height 34
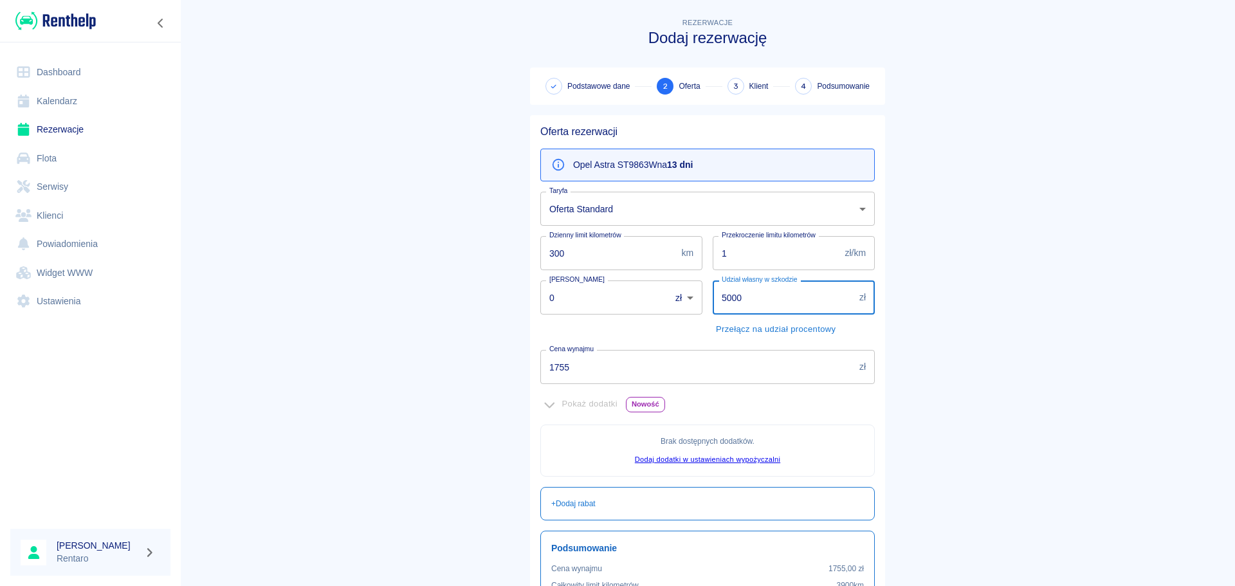
click at [737, 300] on input "5000" at bounding box center [784, 298] width 142 height 34
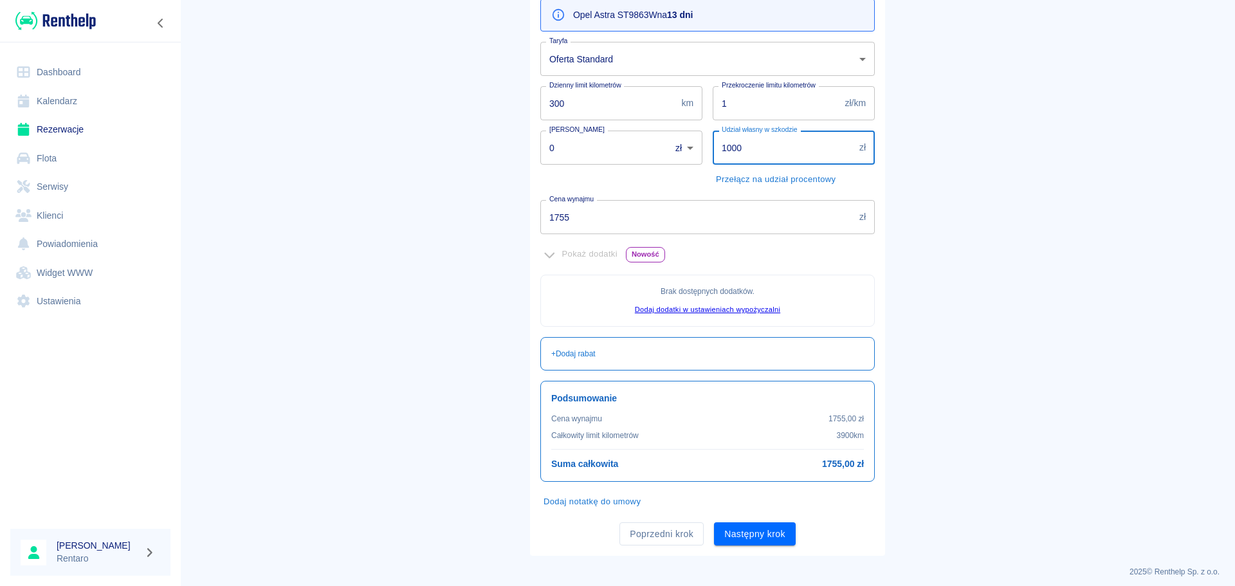
scroll to position [157, 0]
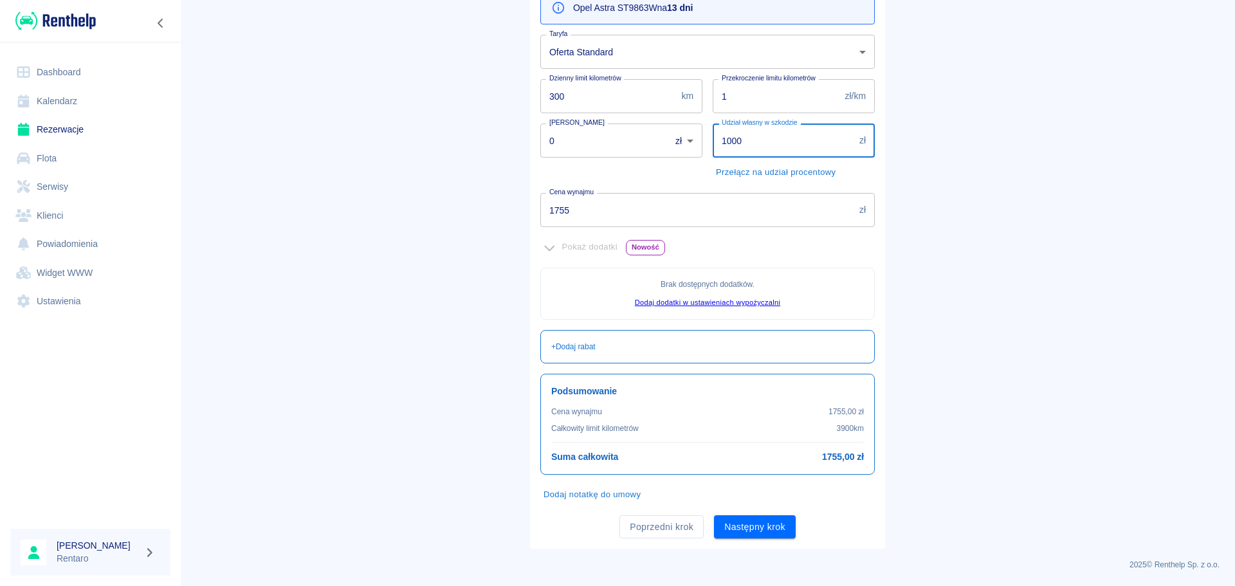
type input "1000"
click at [657, 218] on input "1755" at bounding box center [697, 210] width 314 height 34
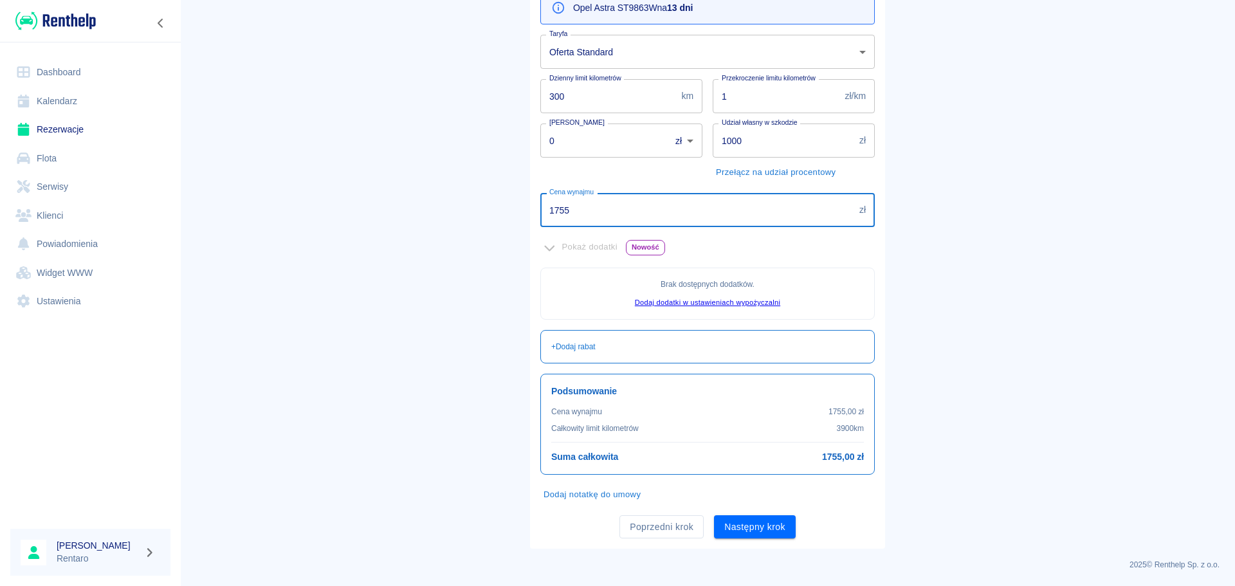
click at [657, 218] on input "1755" at bounding box center [697, 210] width 314 height 34
type input "1300"
click at [743, 522] on button "Następny krok" at bounding box center [755, 527] width 82 height 24
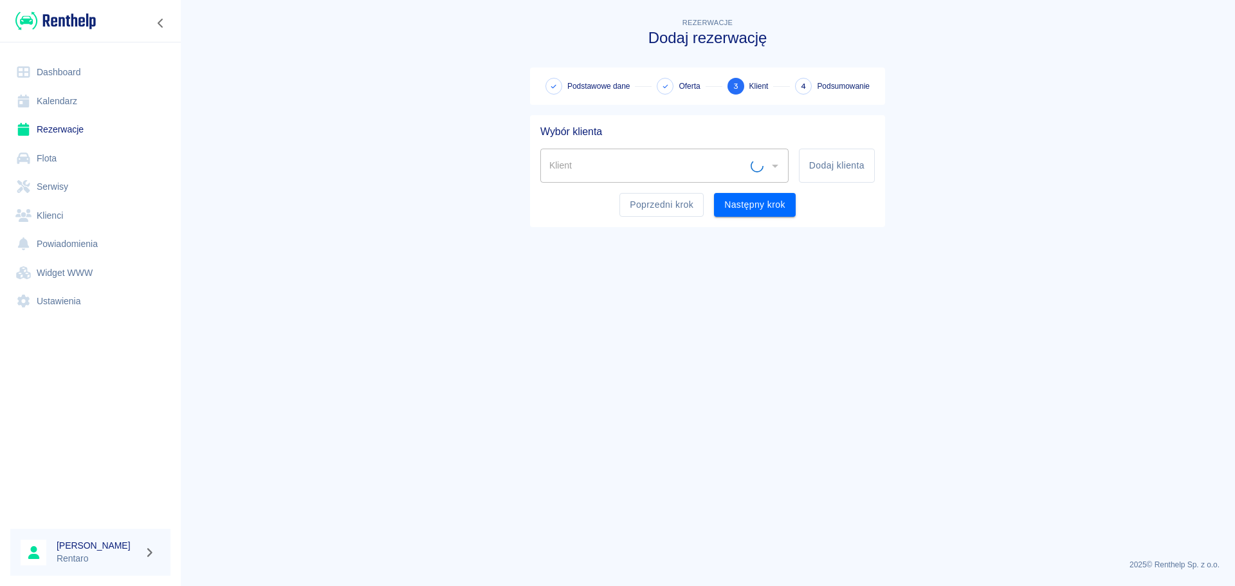
scroll to position [0, 0]
click at [681, 174] on input "Klient" at bounding box center [654, 165] width 217 height 23
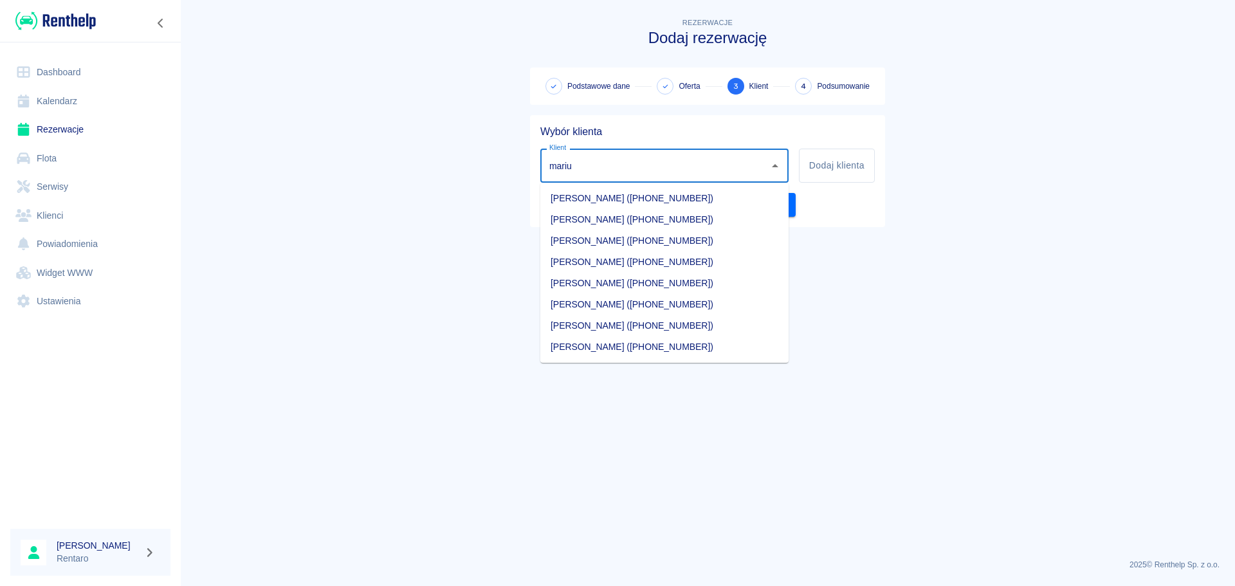
click at [656, 324] on li "[PERSON_NAME] ([PHONE_NUMBER])" at bounding box center [664, 325] width 248 height 21
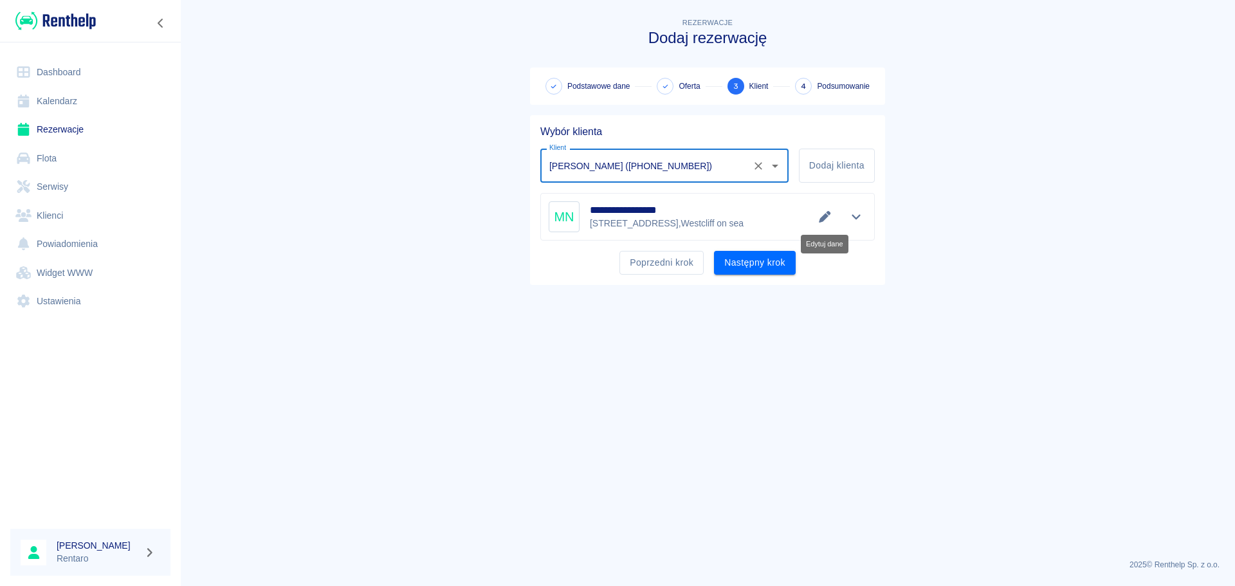
type input "[PERSON_NAME] ([PHONE_NUMBER])"
click at [824, 215] on icon "Edytuj dane" at bounding box center [825, 217] width 12 height 12
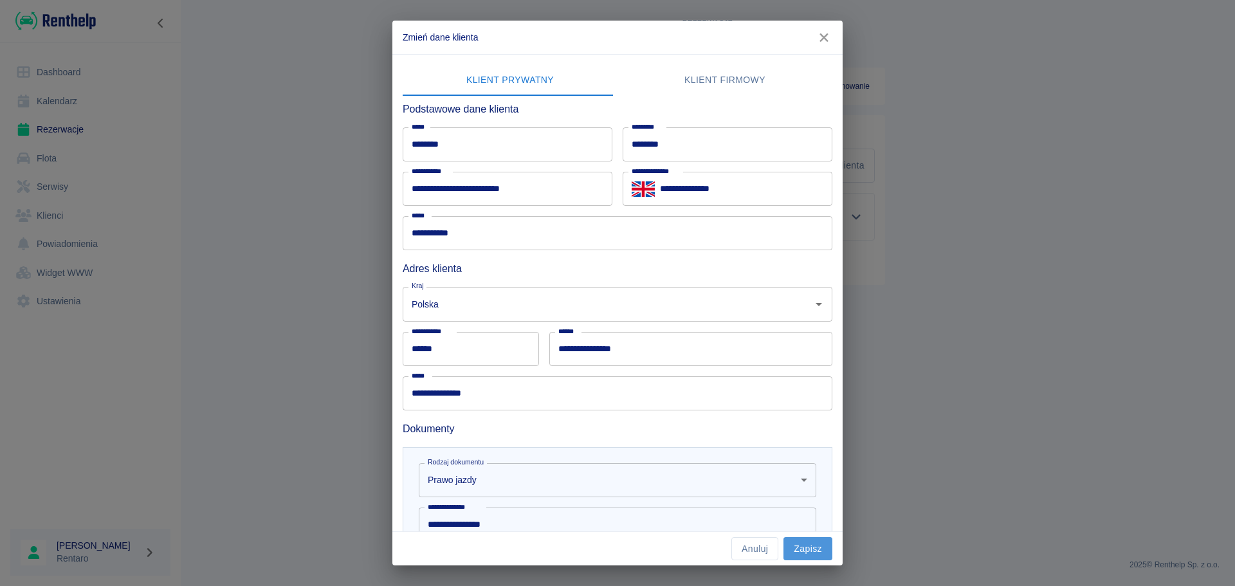
click at [818, 548] on button "Zapisz" at bounding box center [808, 549] width 49 height 24
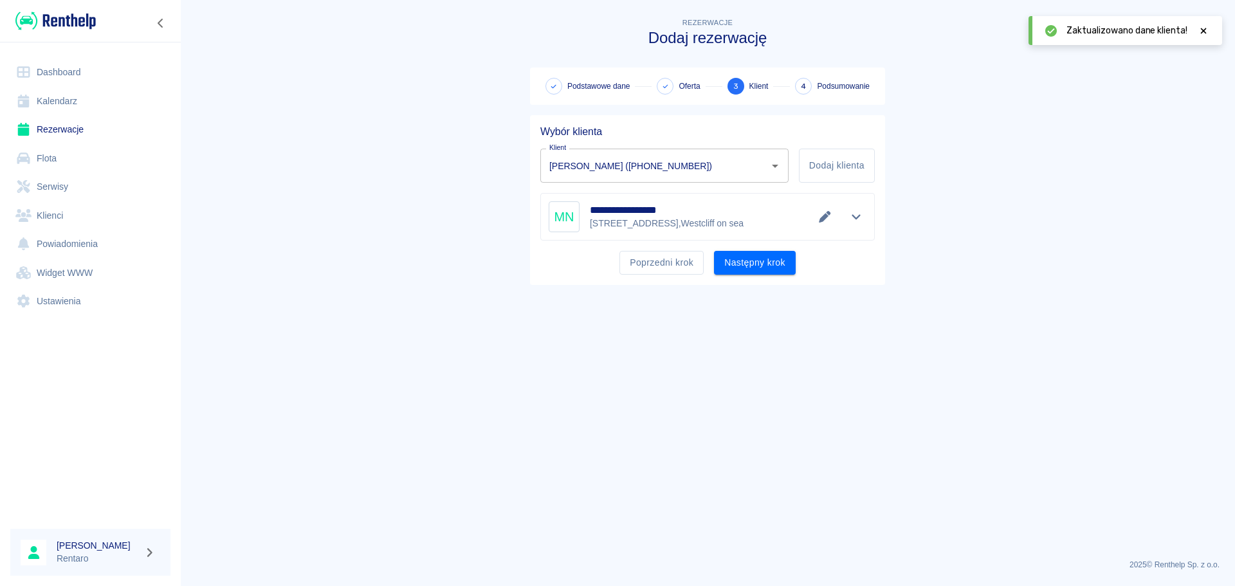
click at [777, 267] on button "Następny krok" at bounding box center [755, 263] width 82 height 24
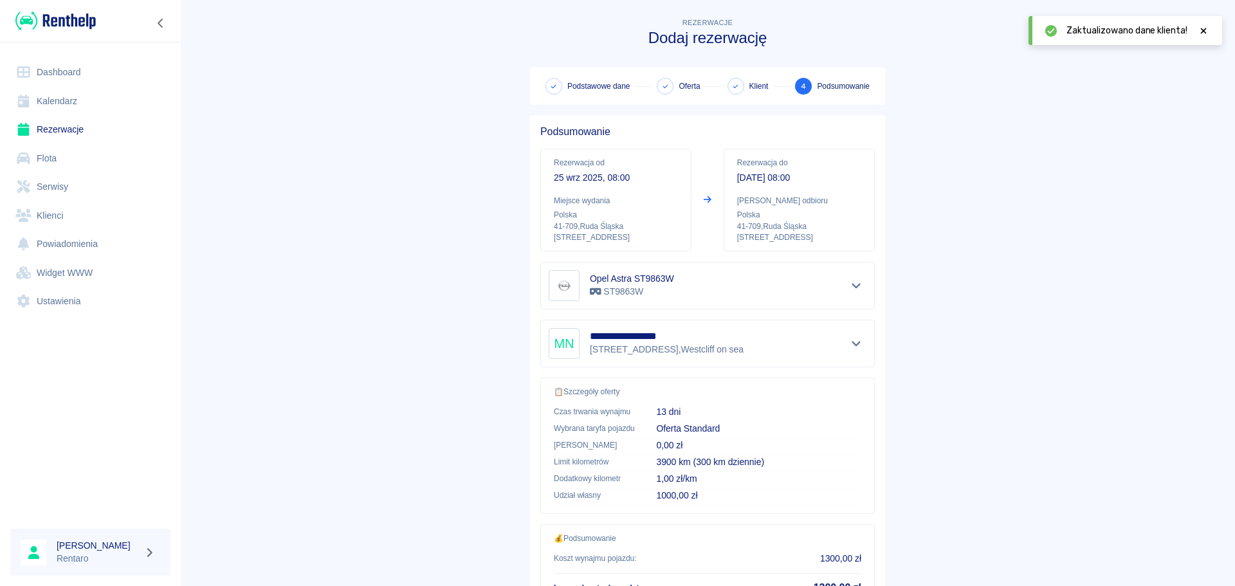
scroll to position [108, 0]
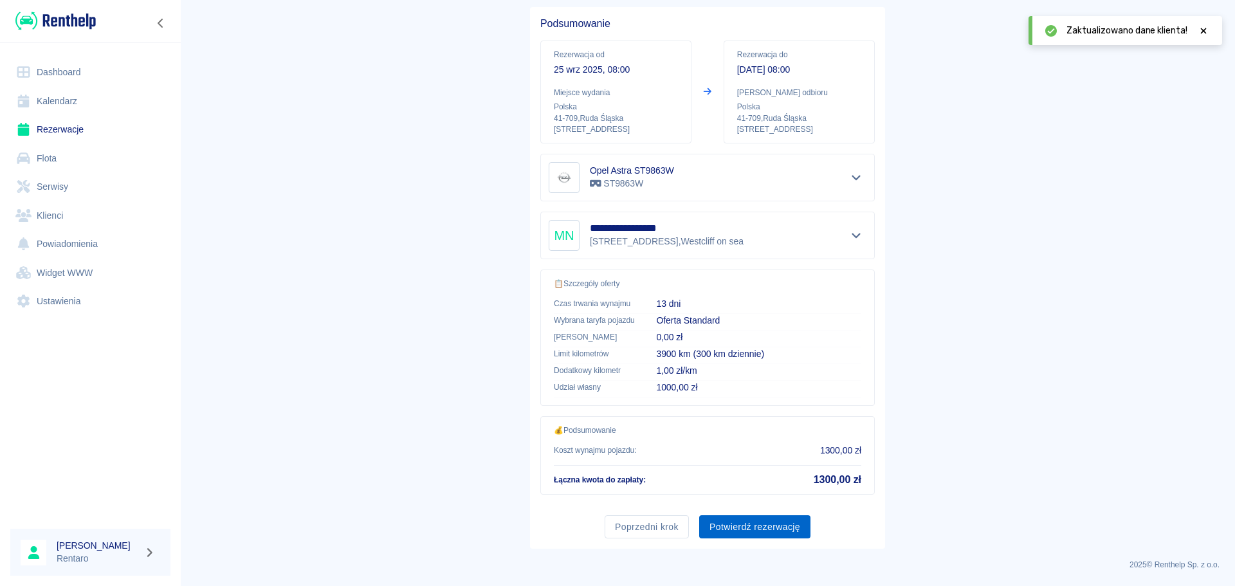
click at [765, 530] on button "Potwierdź rezerwację" at bounding box center [754, 527] width 111 height 24
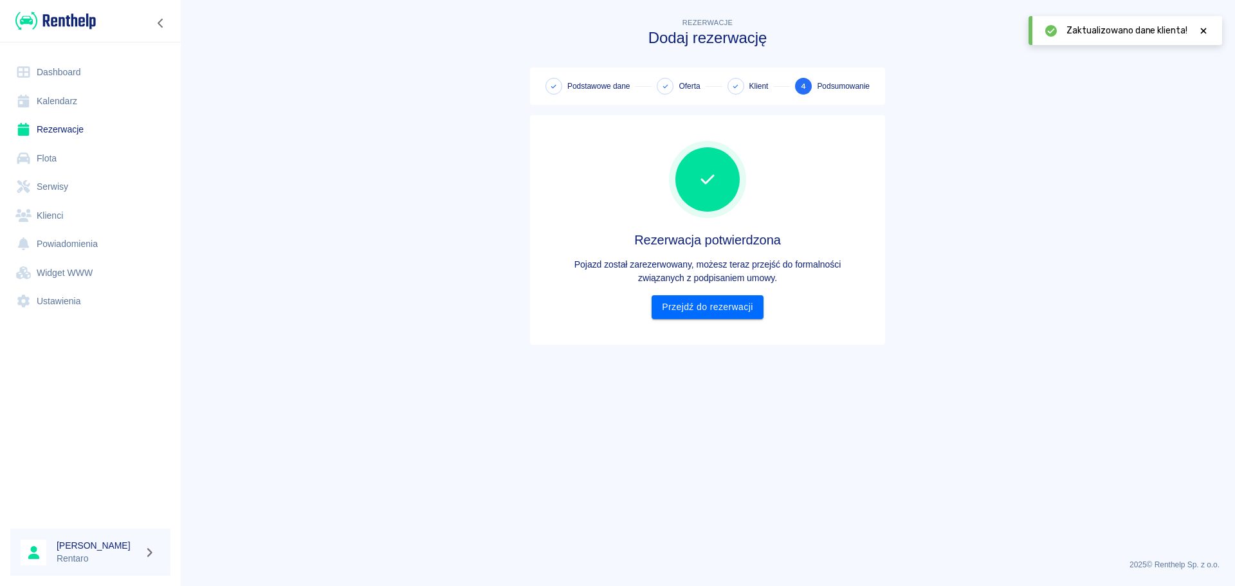
scroll to position [0, 0]
click at [697, 304] on link "Przejdź do rezerwacji" at bounding box center [707, 307] width 111 height 24
